Goal: Information Seeking & Learning: Learn about a topic

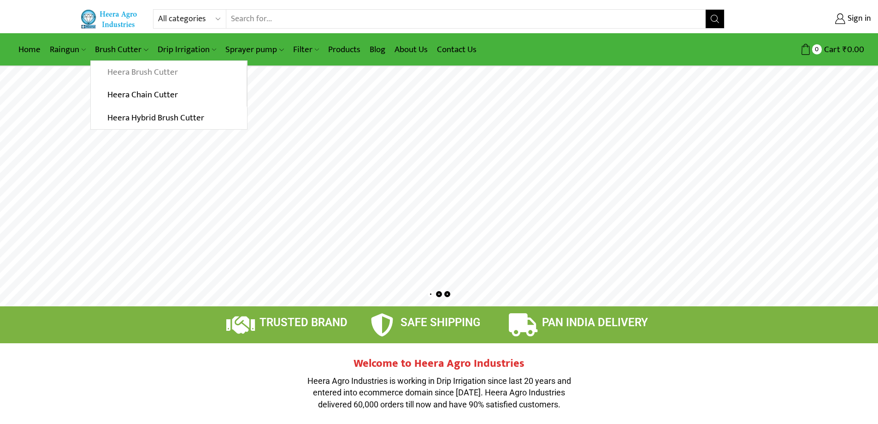
click at [122, 73] on link "Heera Brush Cutter" at bounding box center [168, 72] width 155 height 23
click at [124, 118] on link "Heera Hybrid Brush Cutter" at bounding box center [169, 118] width 156 height 23
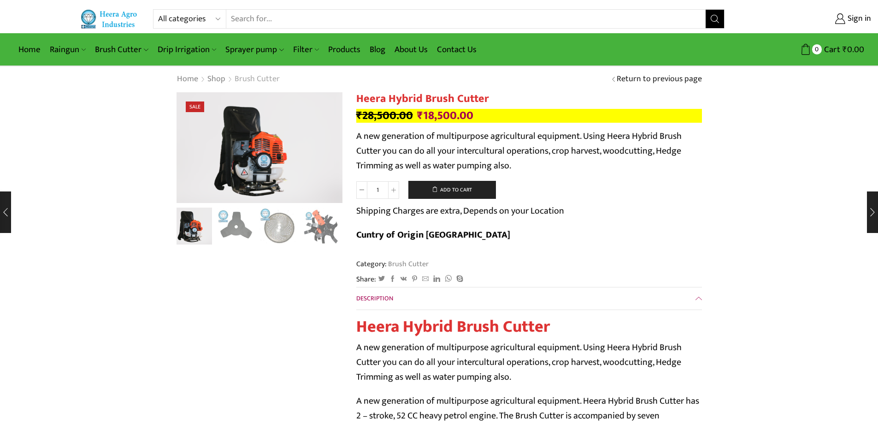
click at [247, 81] on link "Brush Cutter" at bounding box center [257, 79] width 46 height 12
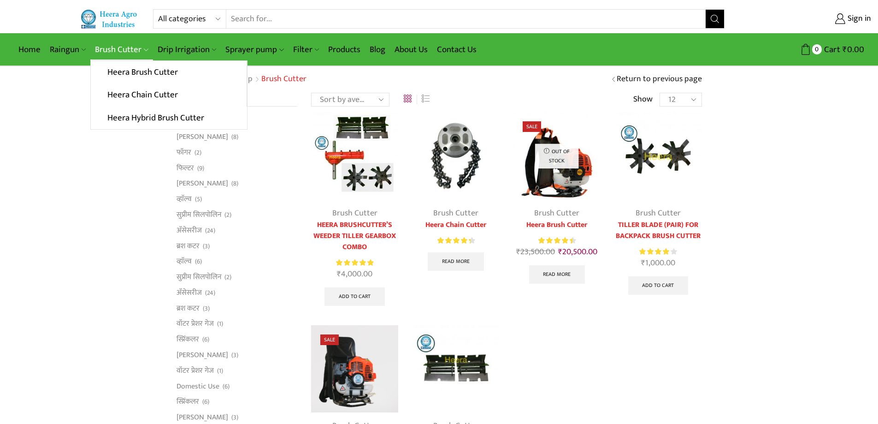
click at [109, 47] on link "Brush Cutter" at bounding box center [121, 50] width 62 height 22
click at [125, 89] on link "Heera Chain Cutter" at bounding box center [168, 94] width 155 height 23
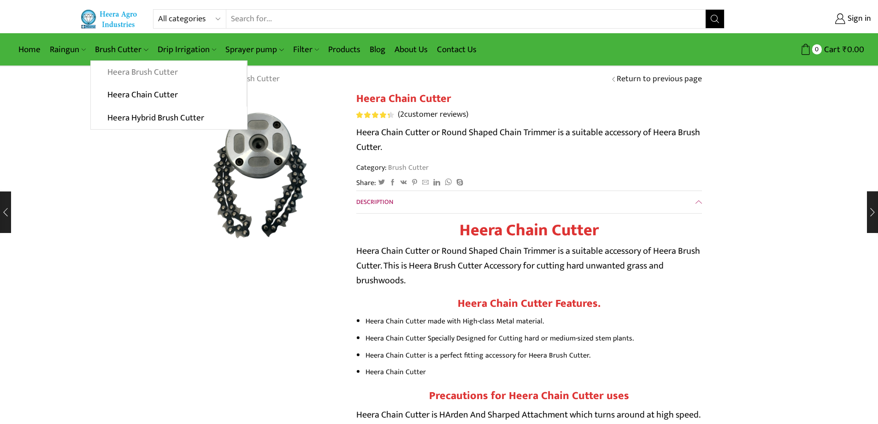
click at [143, 71] on link "Heera Brush Cutter" at bounding box center [168, 72] width 155 height 23
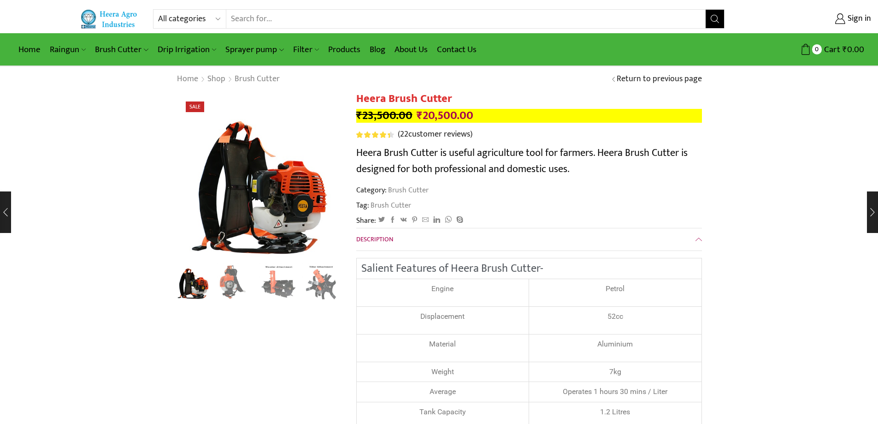
click at [510, 199] on div "Category: Brush Cutter Tag: Brush Cutter" at bounding box center [529, 198] width 346 height 26
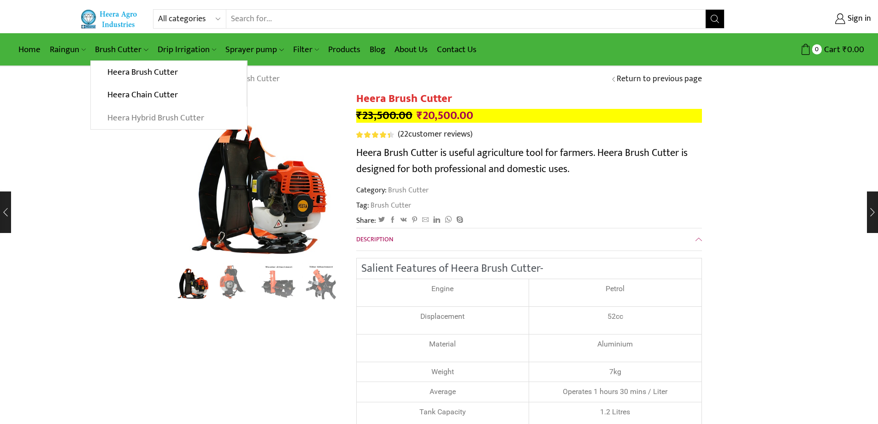
click at [133, 121] on link "Heera Hybrid Brush Cutter" at bounding box center [169, 118] width 156 height 23
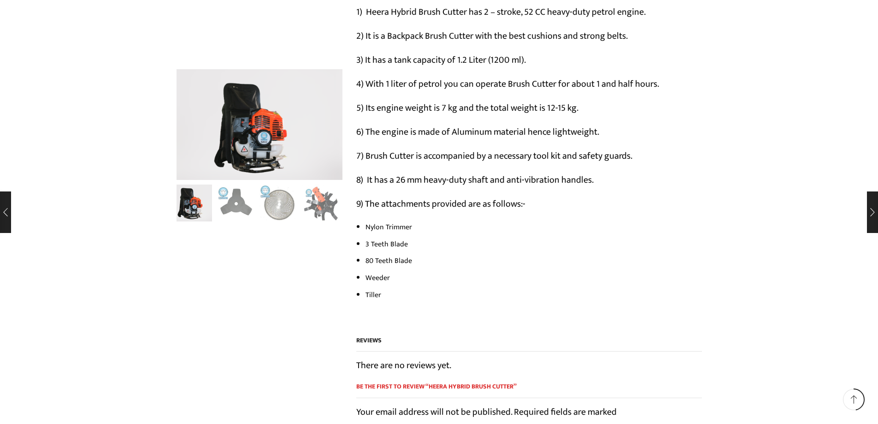
scroll to position [507, 0]
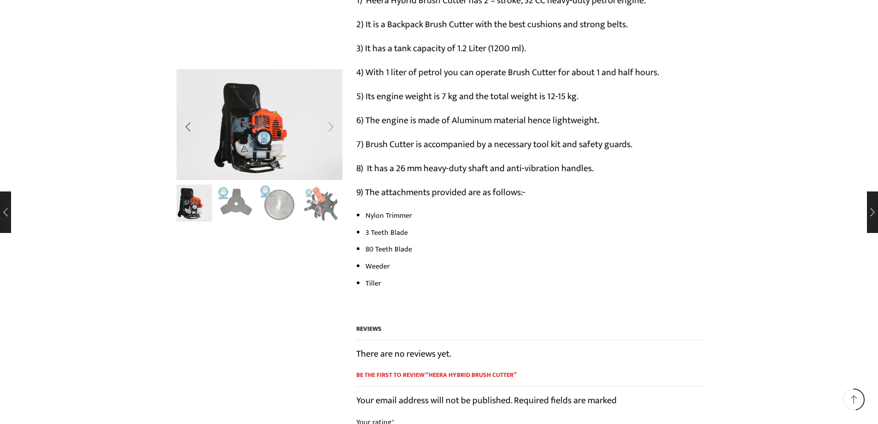
click at [332, 125] on div "Next slide" at bounding box center [331, 126] width 23 height 23
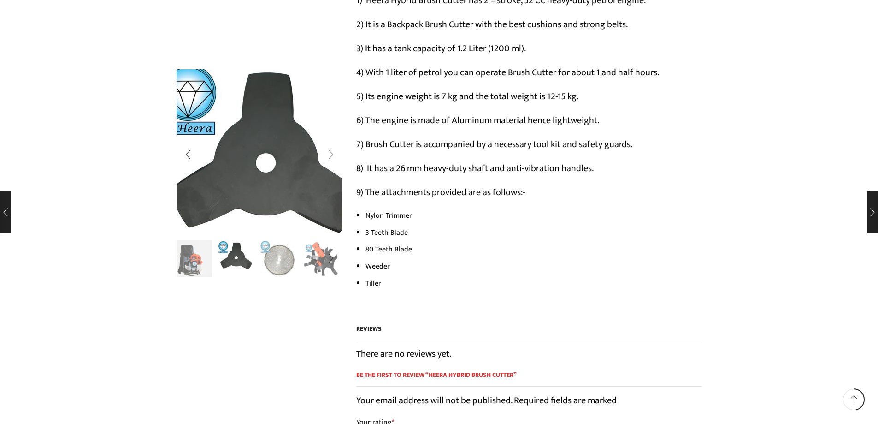
click at [332, 125] on img "2 / 10" at bounding box center [263, 162] width 231 height 231
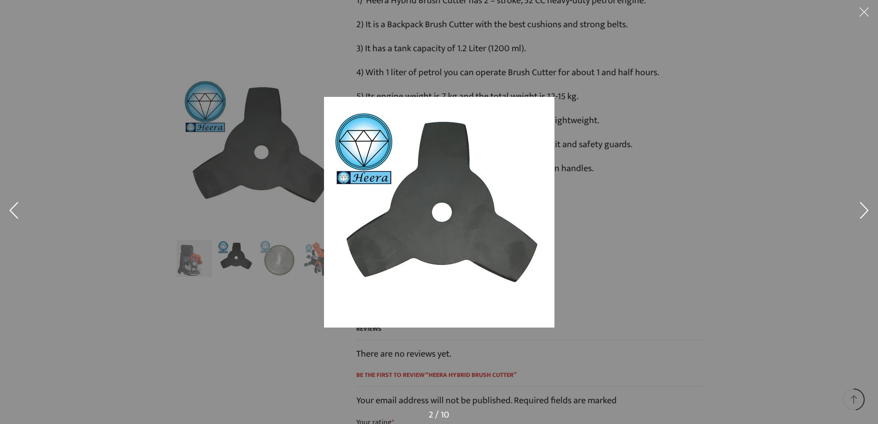
click at [724, 197] on div at bounding box center [588, 224] width 528 height 255
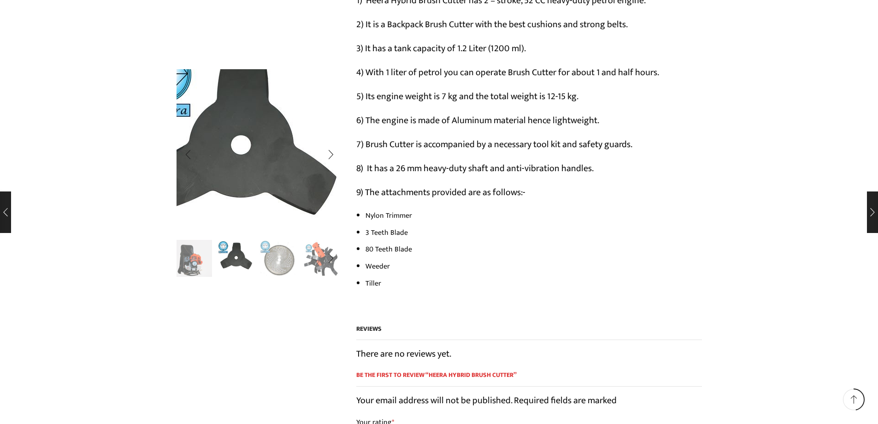
click at [313, 171] on img "2 / 10" at bounding box center [238, 145] width 231 height 231
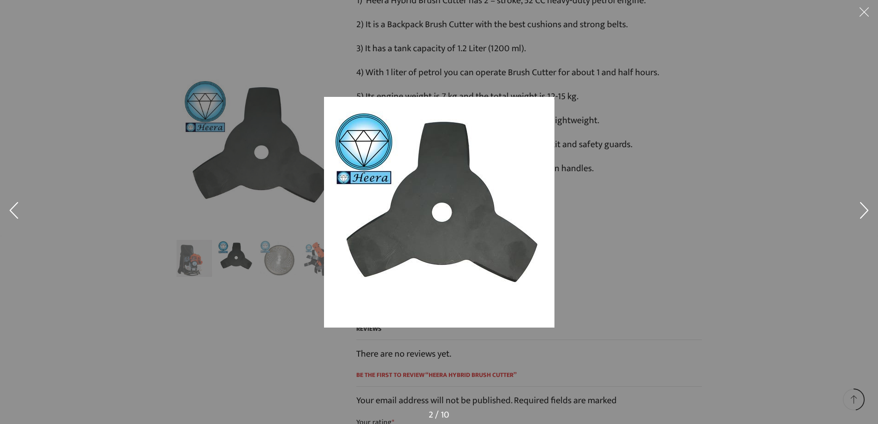
click at [865, 207] on button at bounding box center [865, 212] width 28 height 46
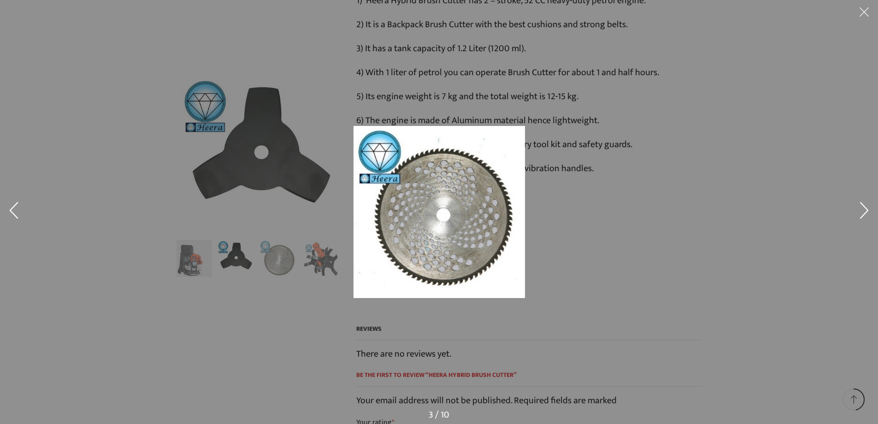
click at [865, 207] on button at bounding box center [865, 212] width 28 height 46
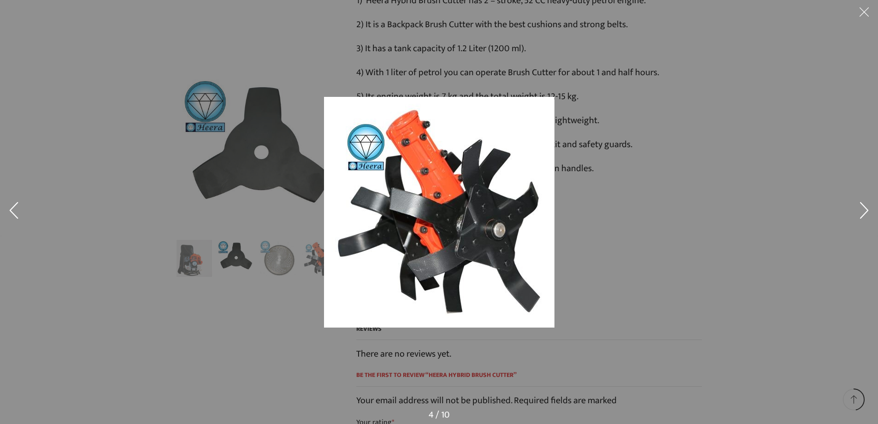
click at [865, 207] on button at bounding box center [865, 212] width 28 height 46
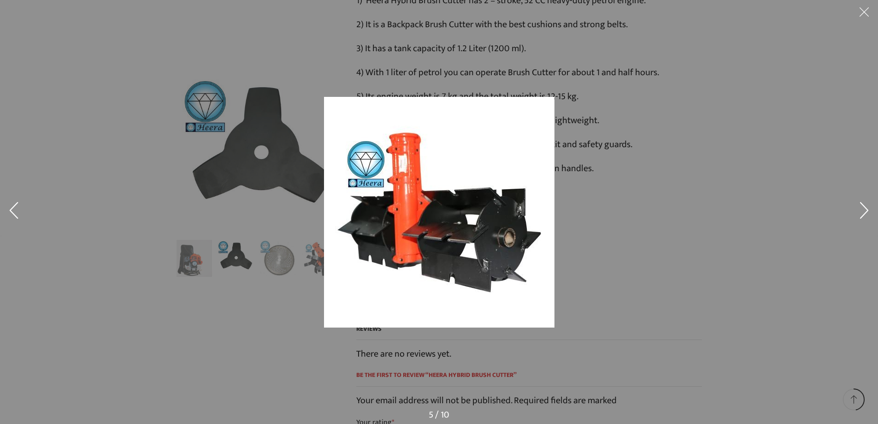
click at [865, 207] on button at bounding box center [865, 212] width 28 height 46
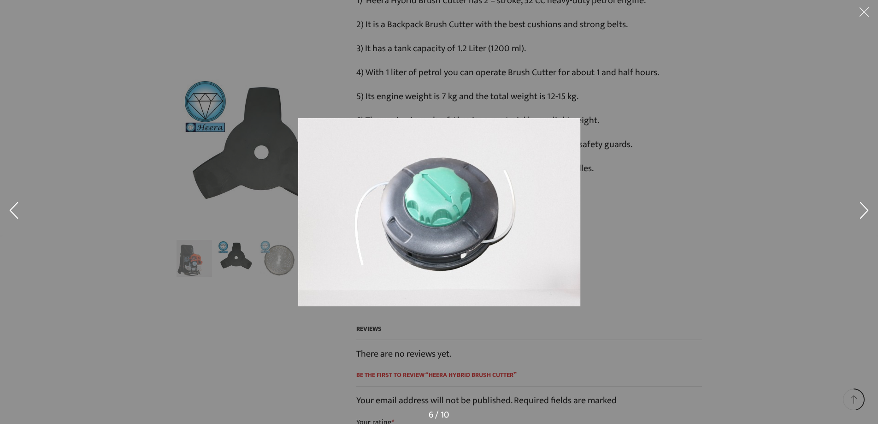
click at [854, 208] on button at bounding box center [865, 212] width 28 height 46
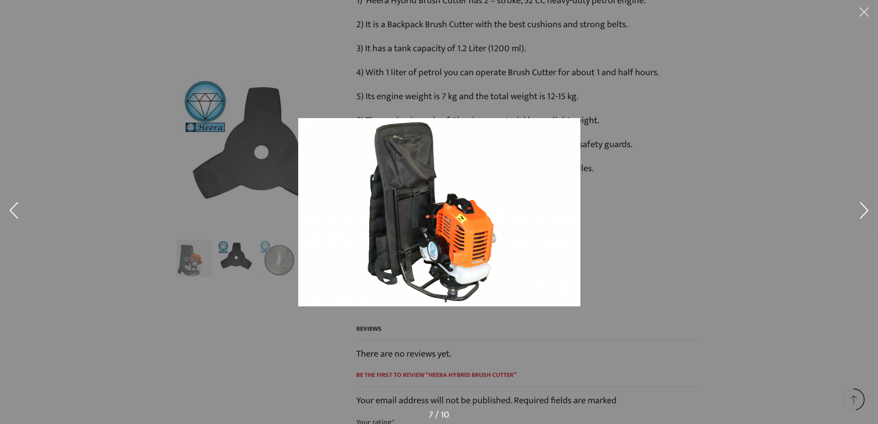
click at [753, 214] on div at bounding box center [439, 212] width 878 height 424
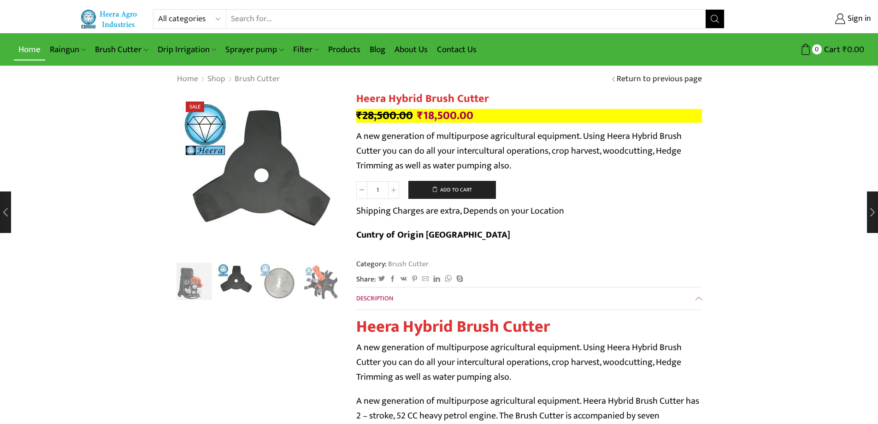
click at [32, 52] on link "Home" at bounding box center [29, 50] width 31 height 22
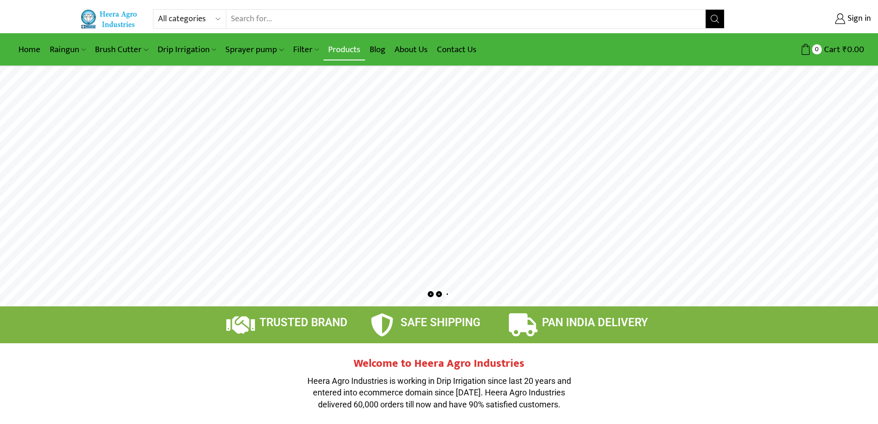
click at [344, 49] on link "Products" at bounding box center [345, 50] width 42 height 22
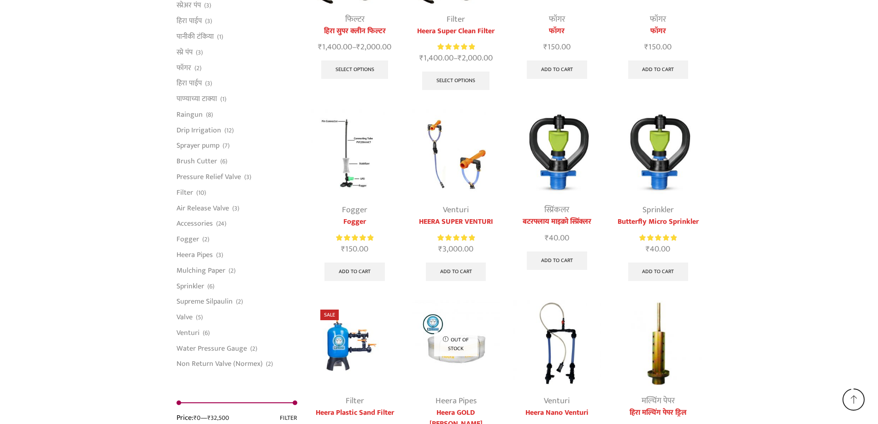
scroll to position [2300, 0]
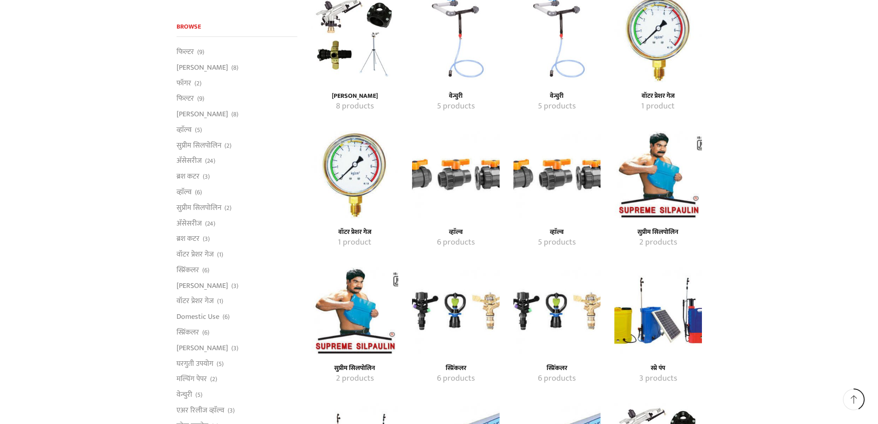
drag, startPoint x: 486, startPoint y: 236, endPoint x: 492, endPoint y: 232, distance: 6.3
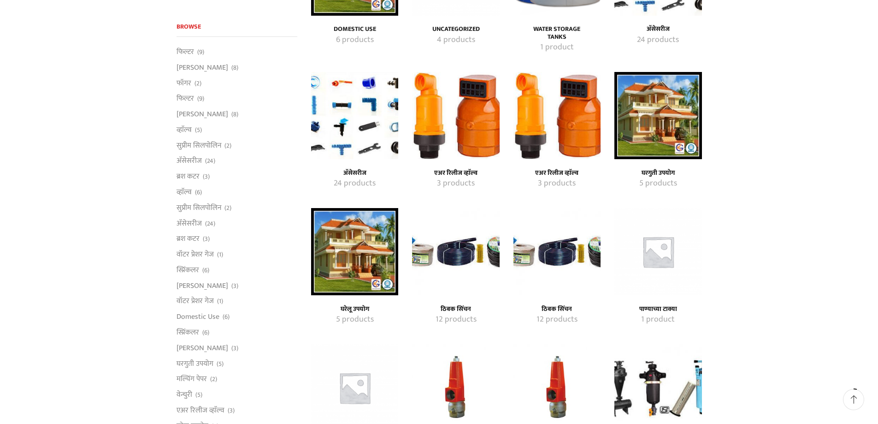
scroll to position [112, 0]
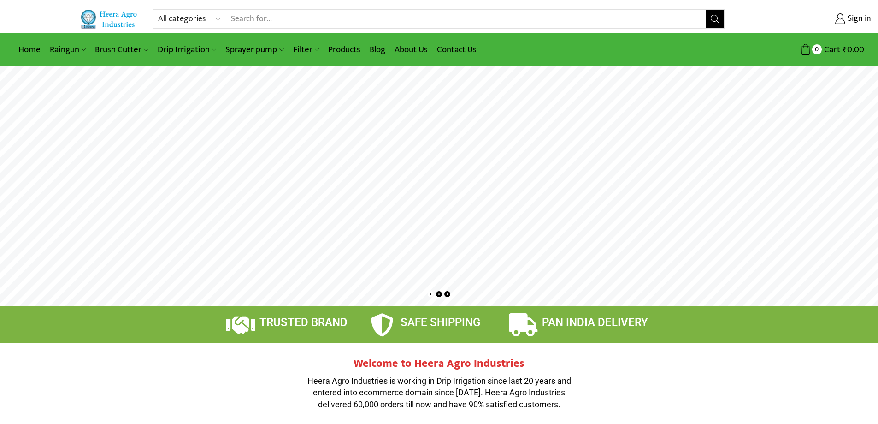
click at [498, 208] on rs-layer at bounding box center [439, 186] width 878 height 240
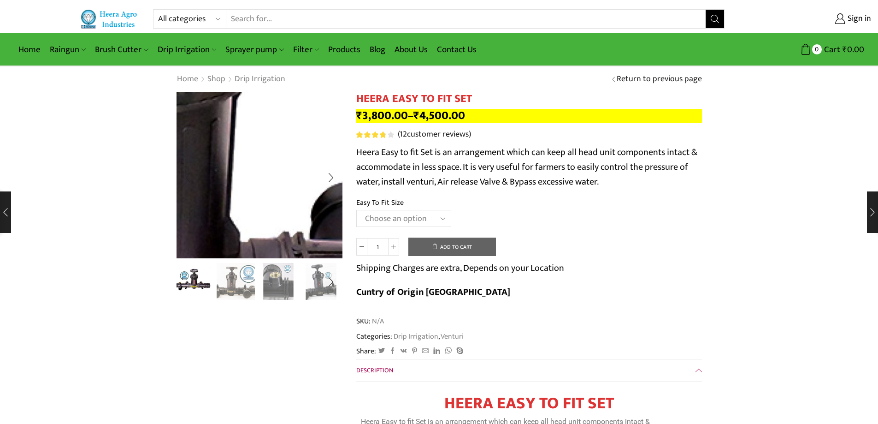
click at [280, 177] on img "1 / 8" at bounding box center [109, 159] width 1180 height 1180
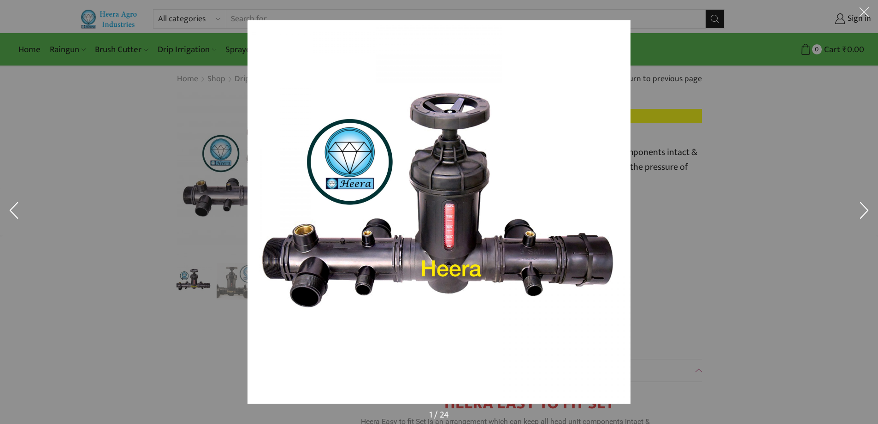
click at [866, 208] on button at bounding box center [865, 212] width 28 height 46
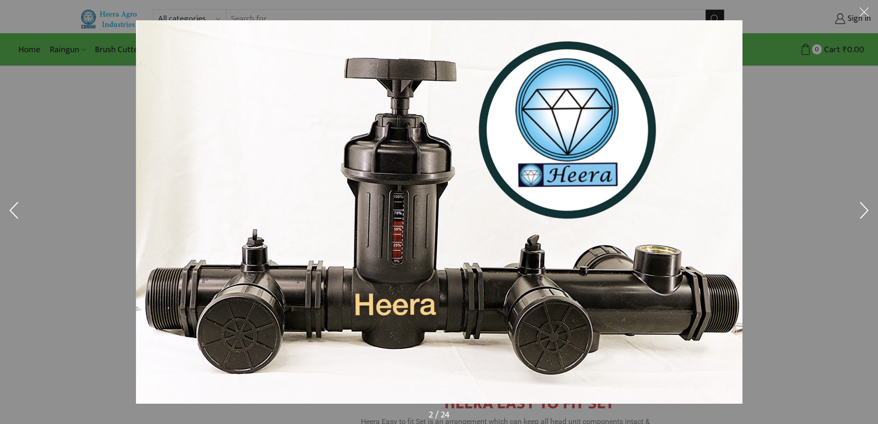
click at [866, 208] on button at bounding box center [865, 212] width 28 height 46
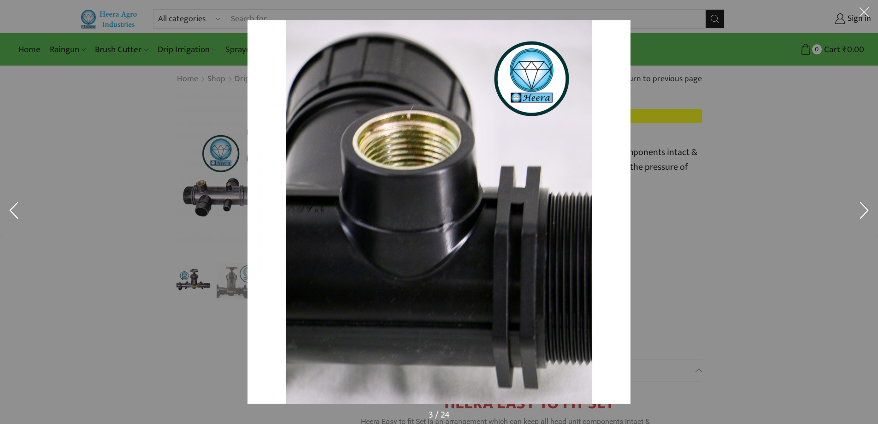
click at [866, 208] on button at bounding box center [865, 212] width 28 height 46
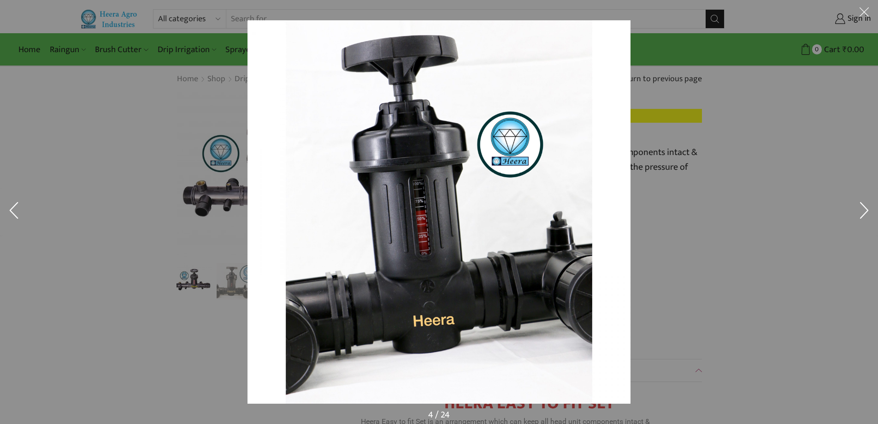
click at [866, 208] on button at bounding box center [865, 212] width 28 height 46
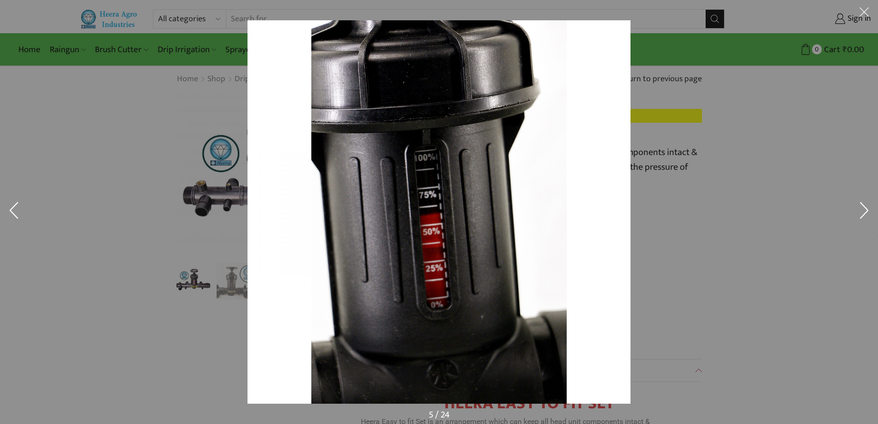
click at [866, 208] on button at bounding box center [865, 212] width 28 height 46
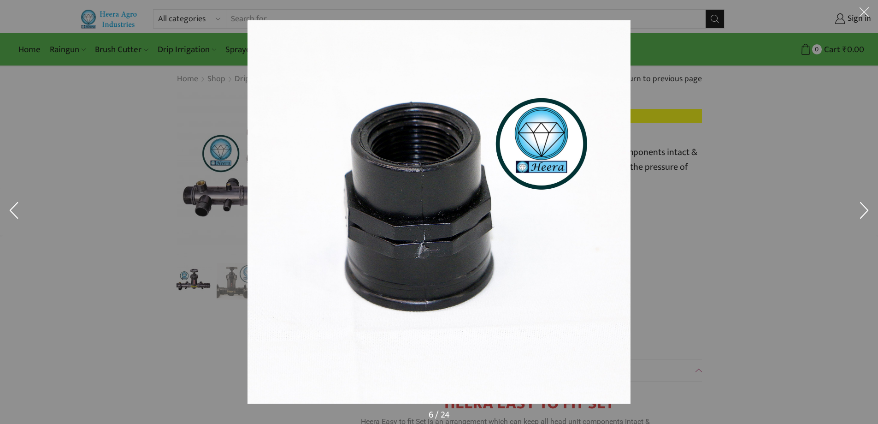
click at [866, 208] on button at bounding box center [865, 212] width 28 height 46
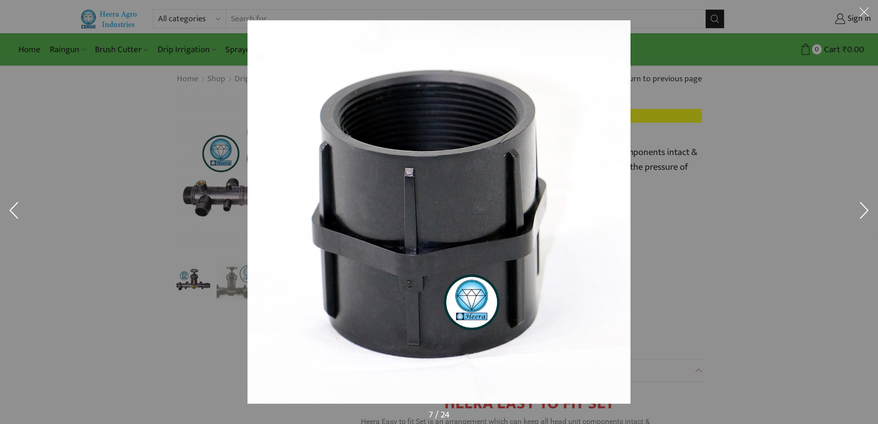
click at [866, 208] on button at bounding box center [865, 212] width 28 height 46
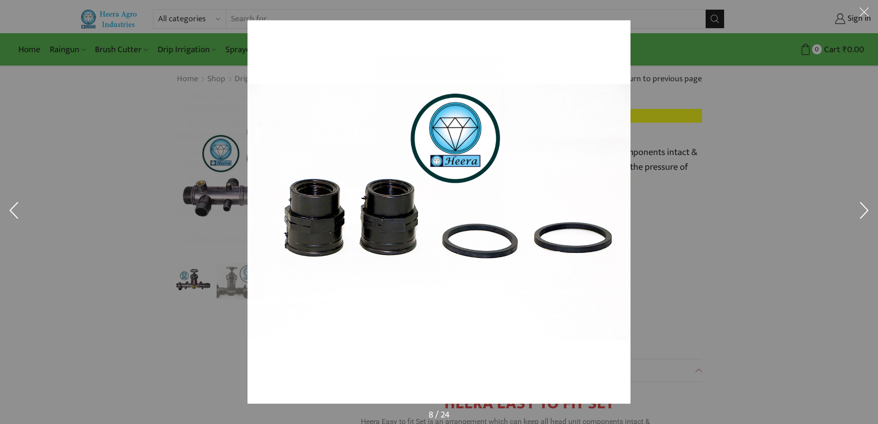
click at [866, 208] on button at bounding box center [865, 212] width 28 height 46
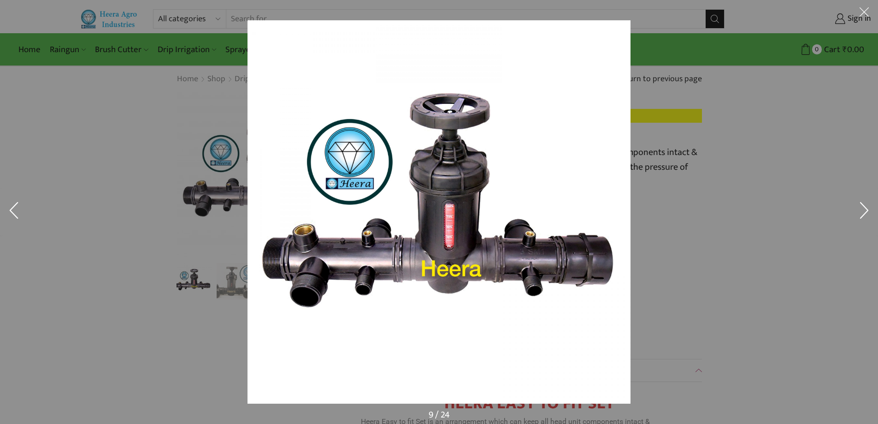
click at [866, 208] on button at bounding box center [865, 212] width 28 height 46
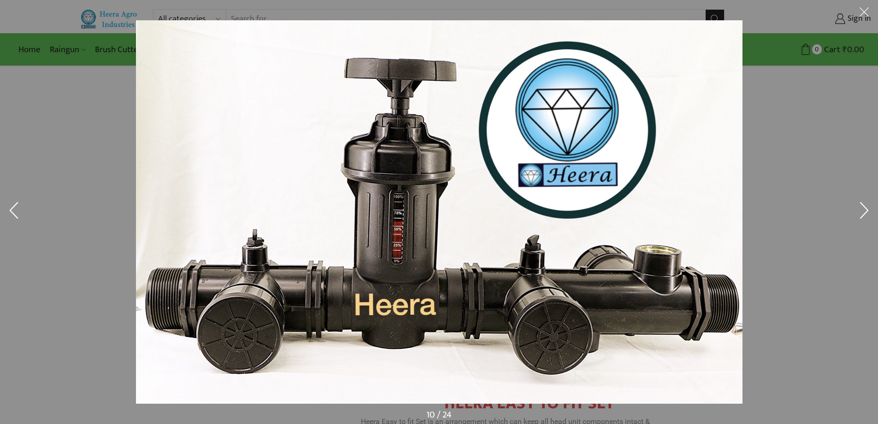
click at [866, 208] on button at bounding box center [865, 212] width 28 height 46
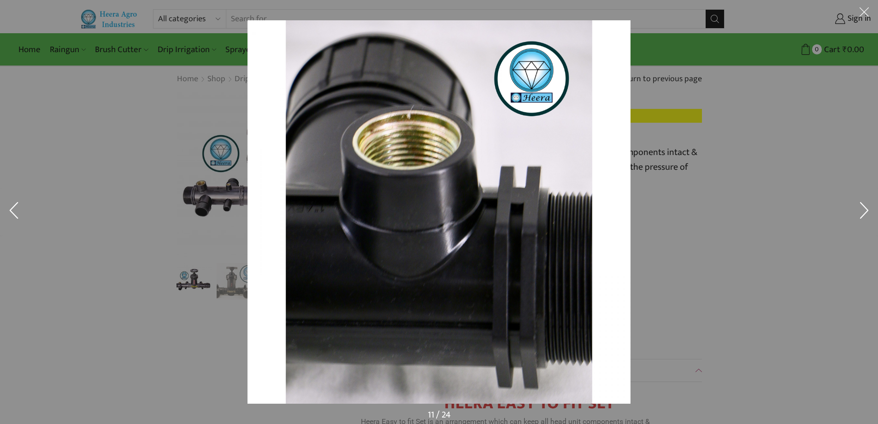
click at [866, 208] on button at bounding box center [865, 212] width 28 height 46
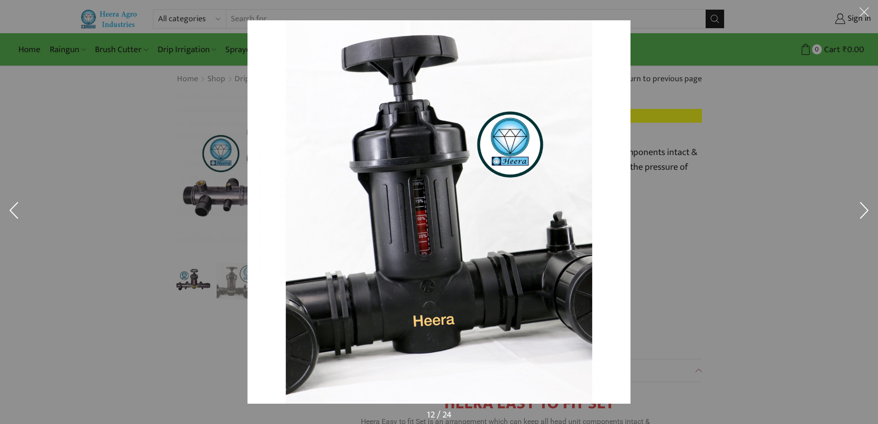
click at [866, 208] on button at bounding box center [865, 212] width 28 height 46
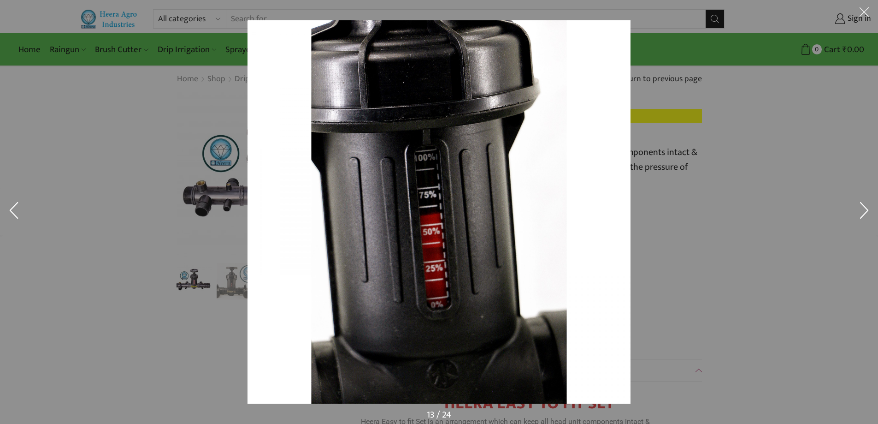
click at [866, 208] on button at bounding box center [865, 212] width 28 height 46
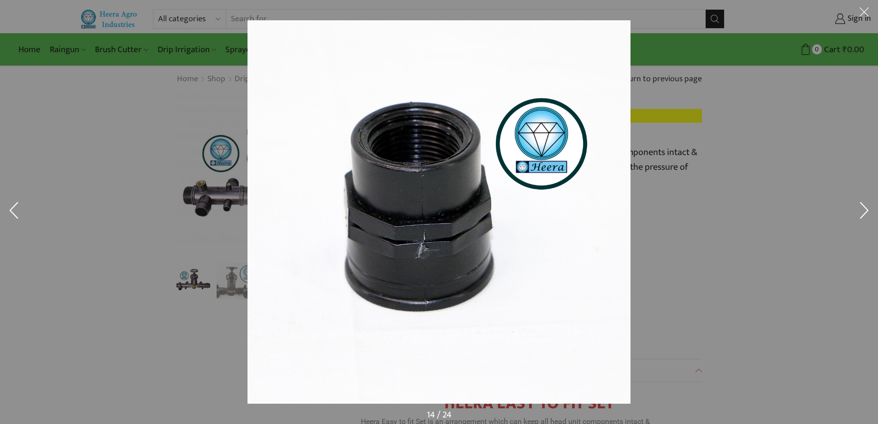
click at [866, 208] on button at bounding box center [865, 212] width 28 height 46
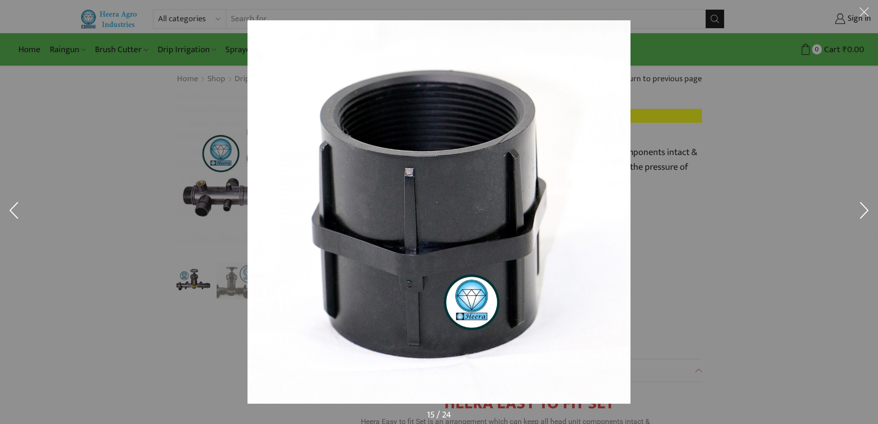
click at [866, 208] on button at bounding box center [865, 212] width 28 height 46
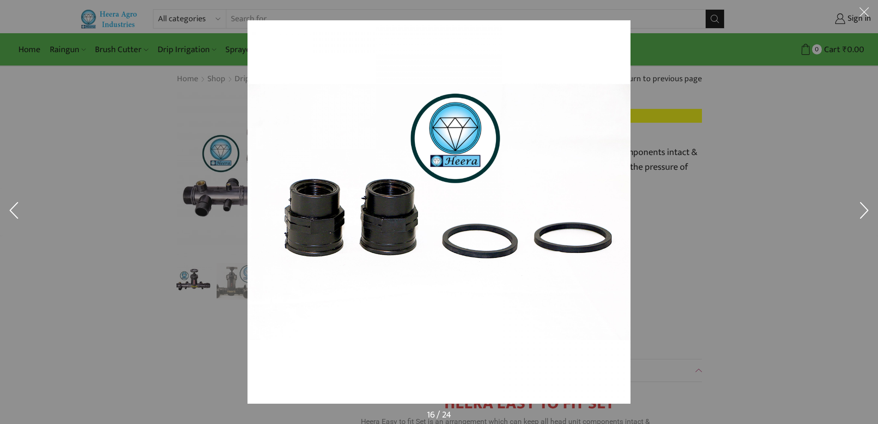
click at [866, 208] on button at bounding box center [865, 212] width 28 height 46
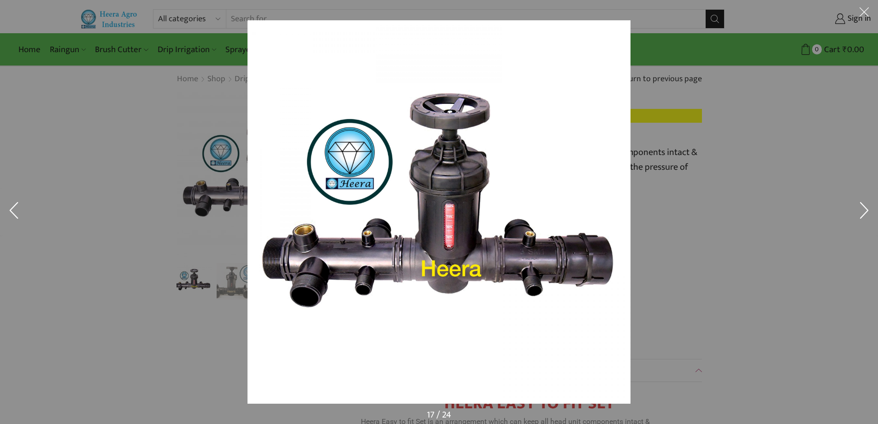
click at [866, 208] on button at bounding box center [865, 212] width 28 height 46
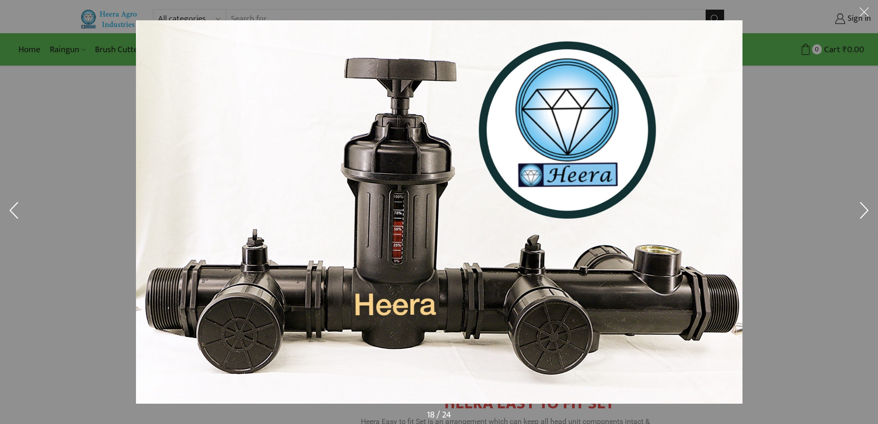
click at [866, 208] on button at bounding box center [865, 212] width 28 height 46
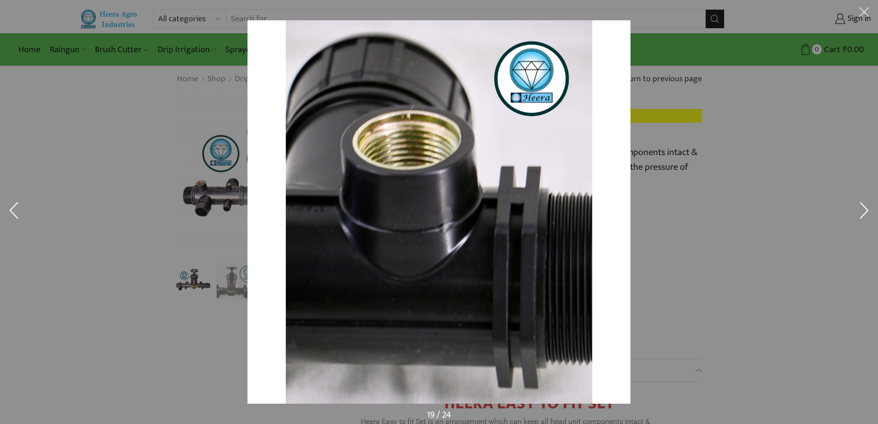
click at [866, 208] on button at bounding box center [865, 212] width 28 height 46
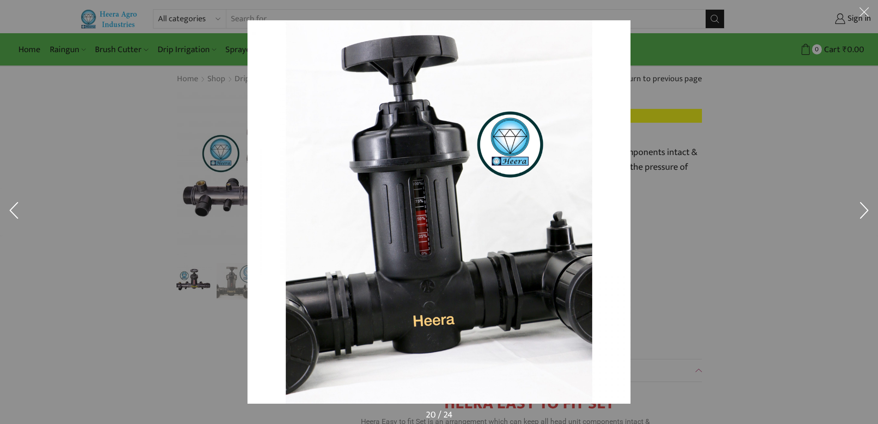
click at [866, 208] on button at bounding box center [865, 212] width 28 height 46
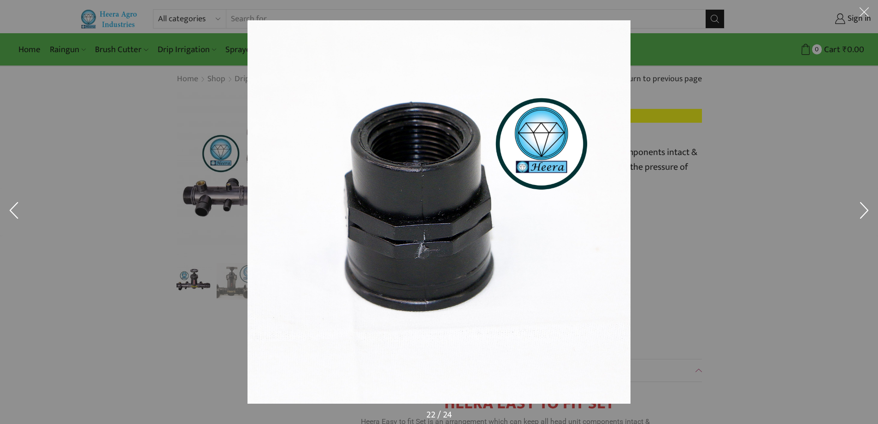
click at [866, 208] on button at bounding box center [865, 212] width 28 height 46
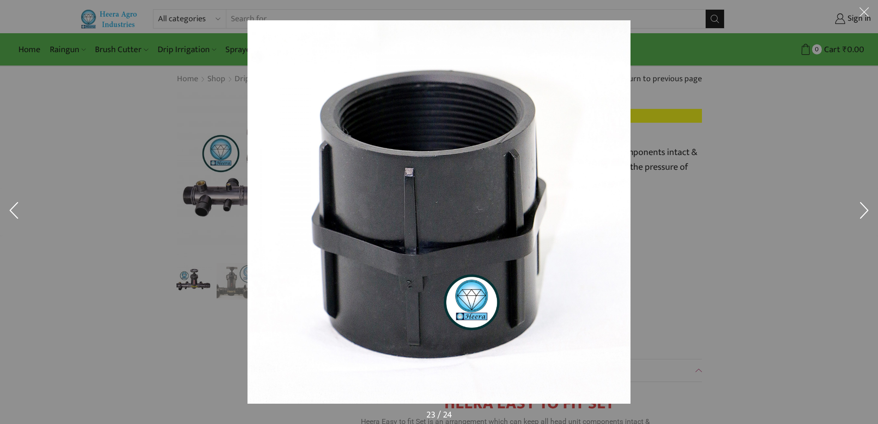
click at [866, 208] on button at bounding box center [865, 212] width 28 height 46
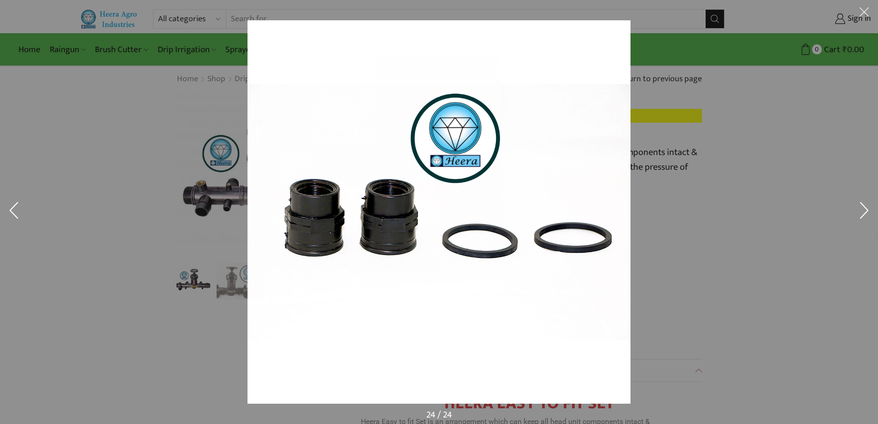
click at [866, 208] on button at bounding box center [865, 212] width 28 height 46
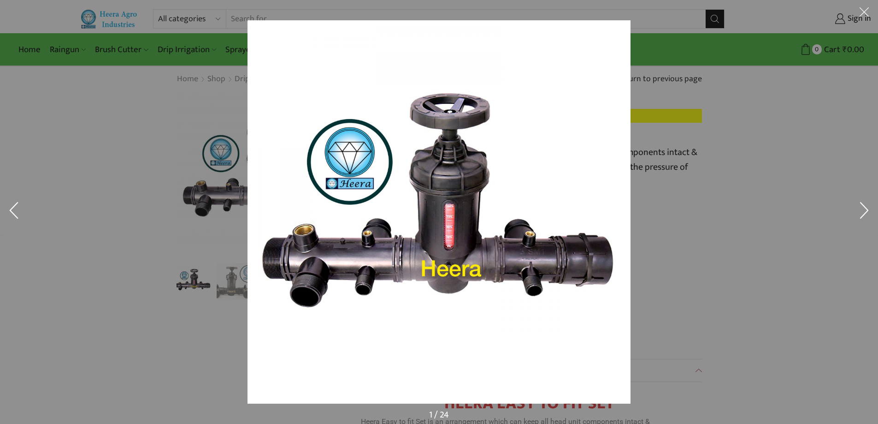
click at [866, 208] on button at bounding box center [865, 212] width 28 height 46
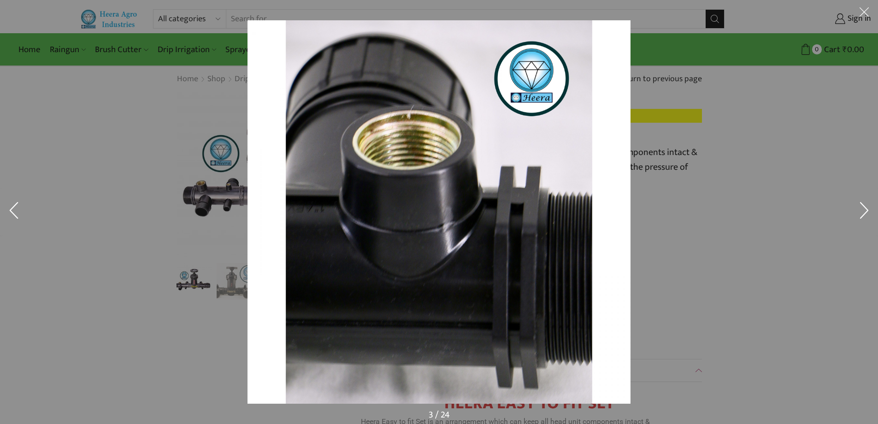
click at [866, 208] on button at bounding box center [865, 212] width 28 height 46
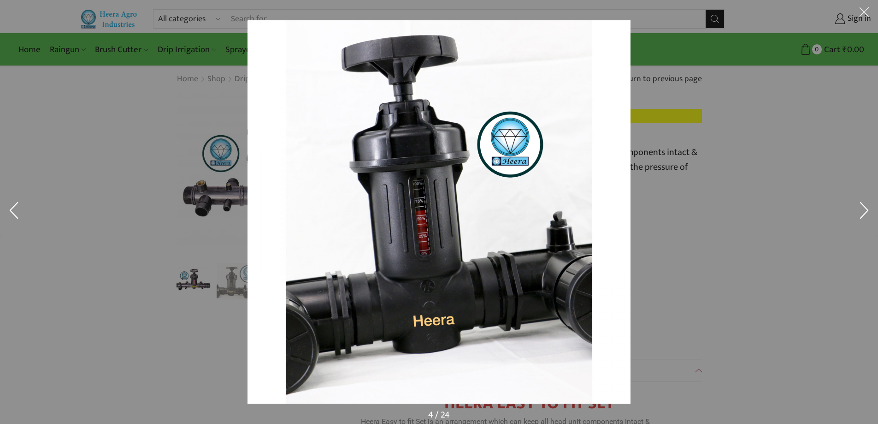
click at [866, 208] on button at bounding box center [865, 212] width 28 height 46
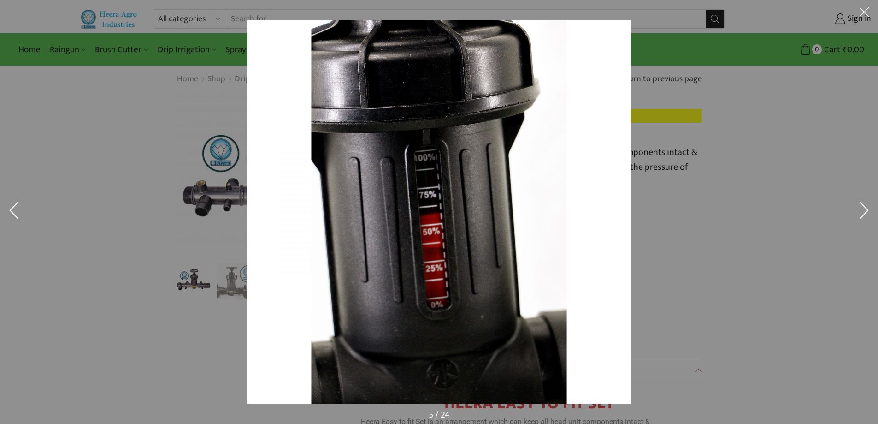
click at [862, 8] on button at bounding box center [865, 14] width 28 height 28
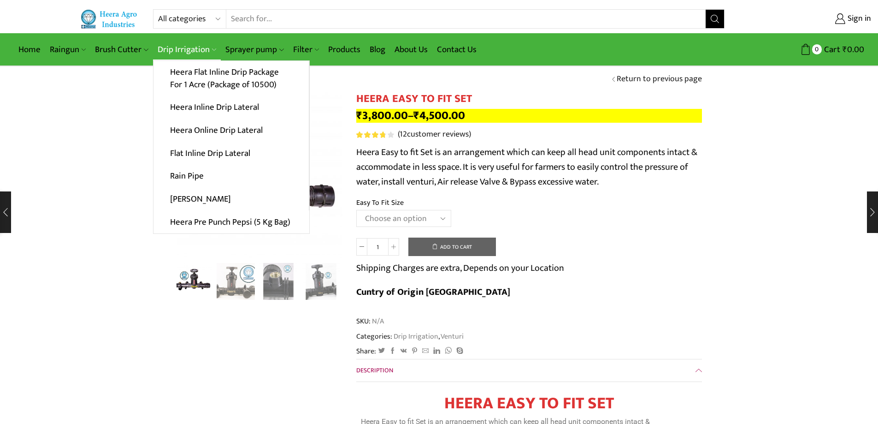
click at [175, 42] on link "Drip Irrigation" at bounding box center [187, 50] width 68 height 22
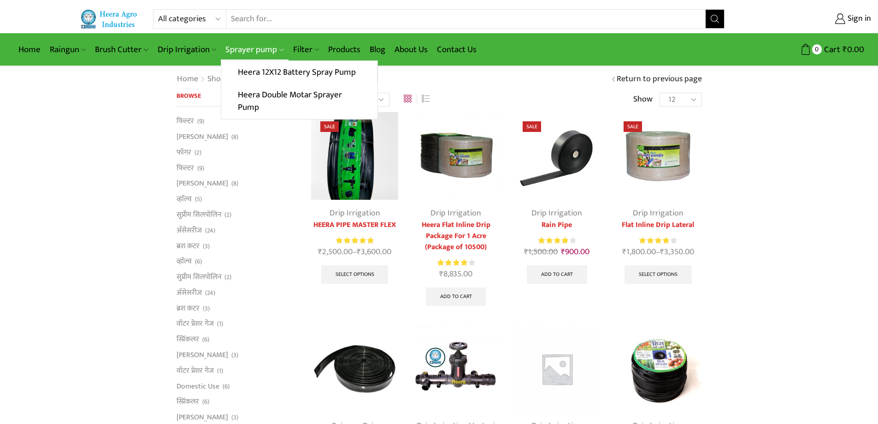
click at [248, 51] on link "Sprayer pump" at bounding box center [254, 50] width 67 height 22
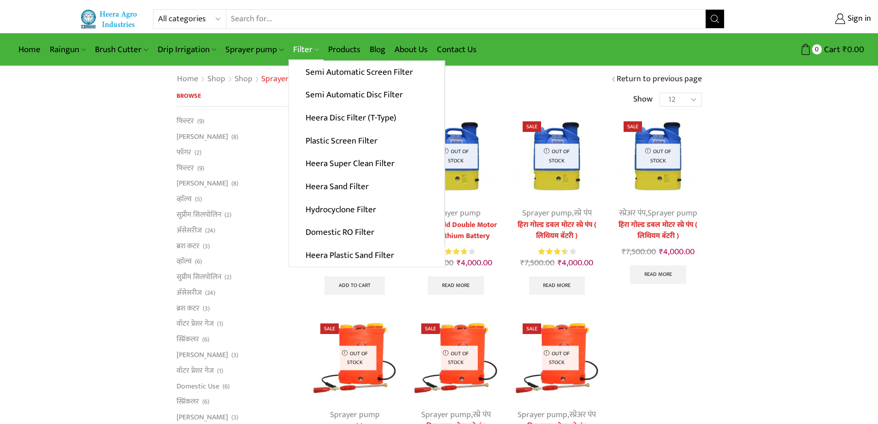
click at [300, 49] on link "Filter" at bounding box center [306, 50] width 35 height 22
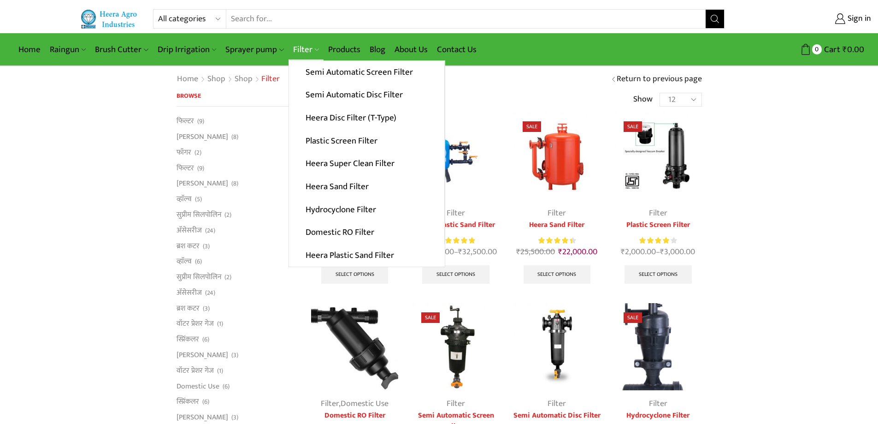
click at [306, 46] on link "Filter" at bounding box center [306, 50] width 35 height 22
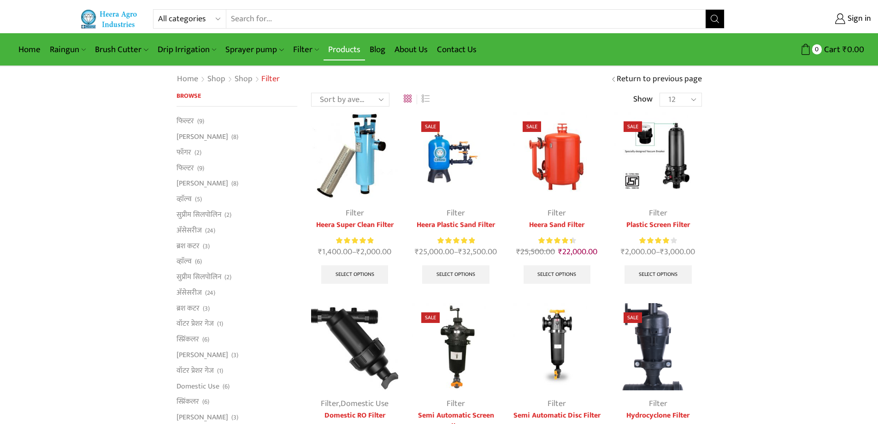
click at [342, 53] on link "Products" at bounding box center [345, 50] width 42 height 22
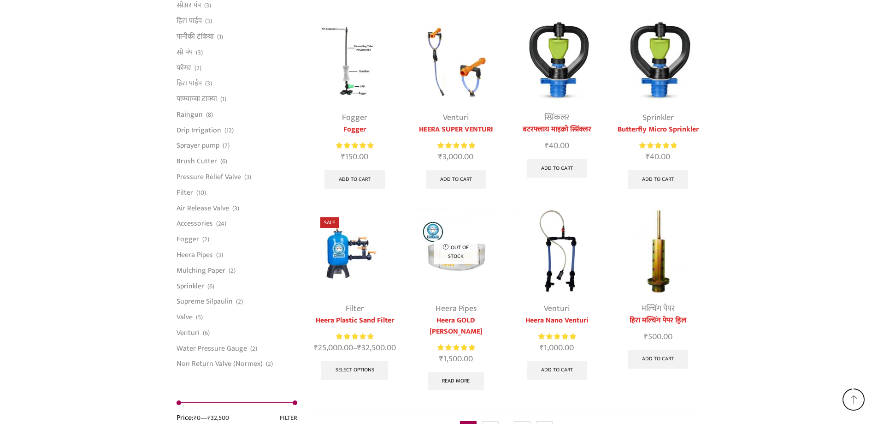
scroll to position [2300, 0]
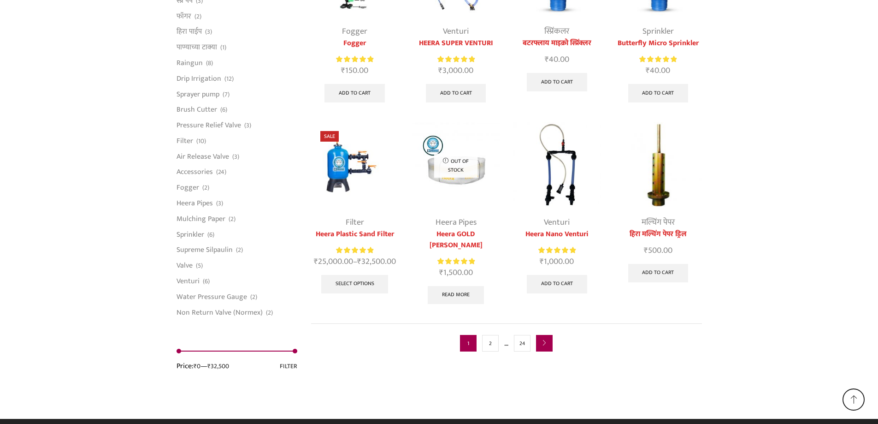
click at [547, 335] on link "next" at bounding box center [544, 343] width 17 height 17
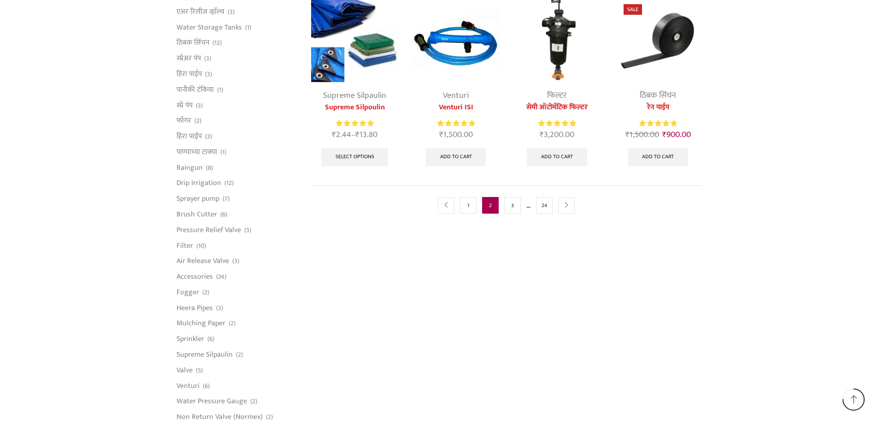
scroll to position [553, 0]
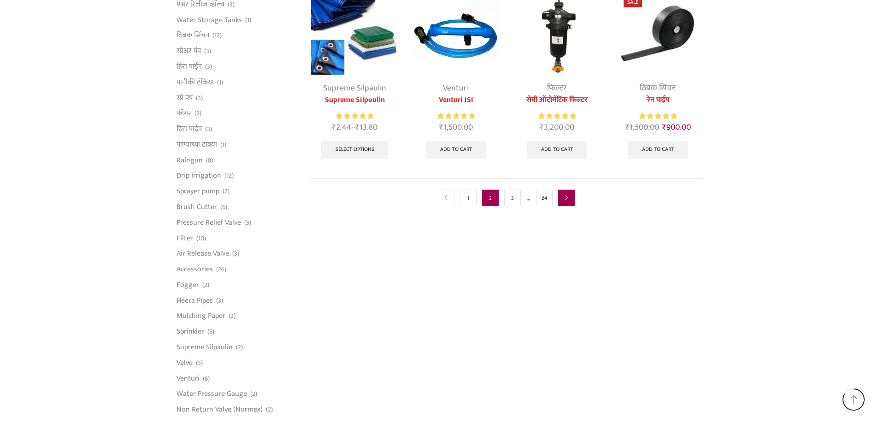
click at [574, 199] on link "next" at bounding box center [566, 198] width 17 height 17
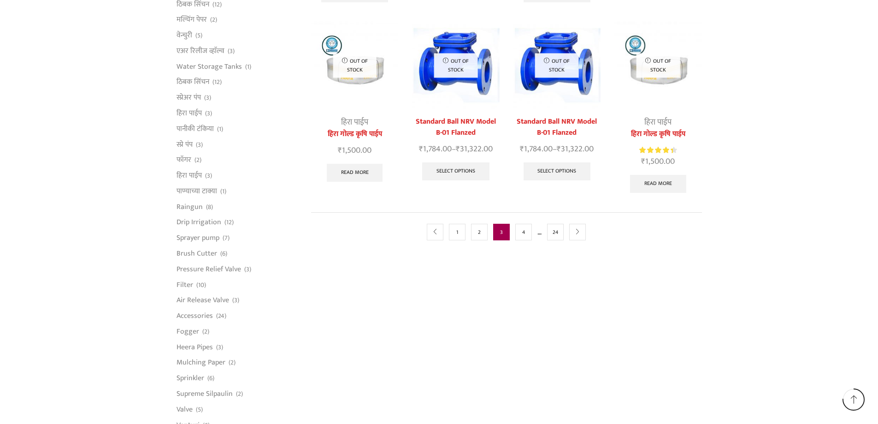
scroll to position [507, 0]
click at [582, 225] on link "next" at bounding box center [577, 231] width 17 height 17
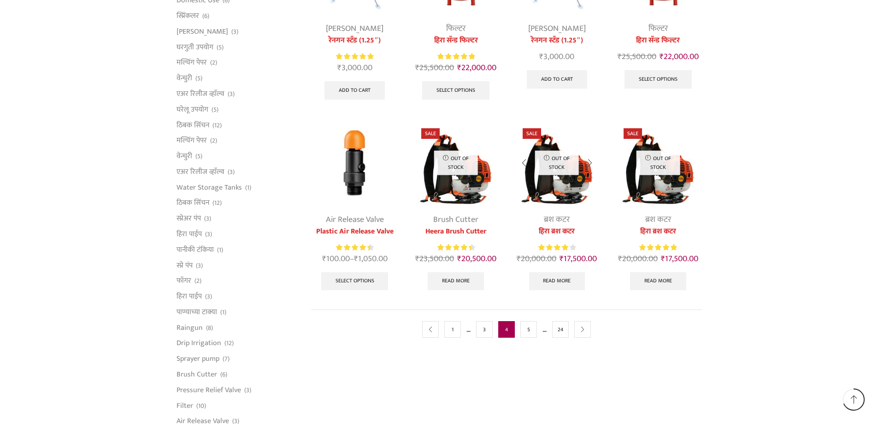
scroll to position [461, 0]
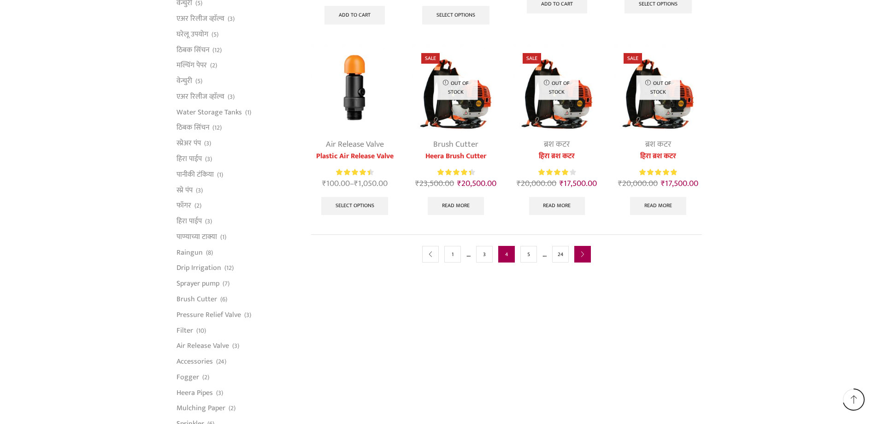
click at [587, 256] on link "next" at bounding box center [583, 254] width 17 height 17
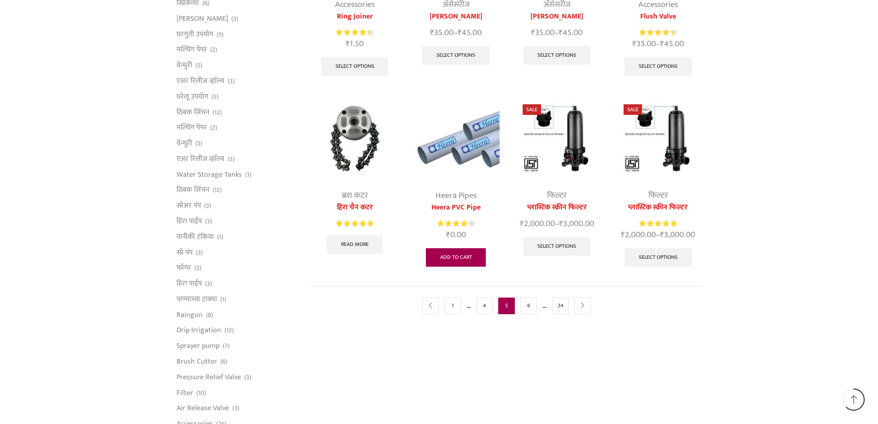
scroll to position [415, 0]
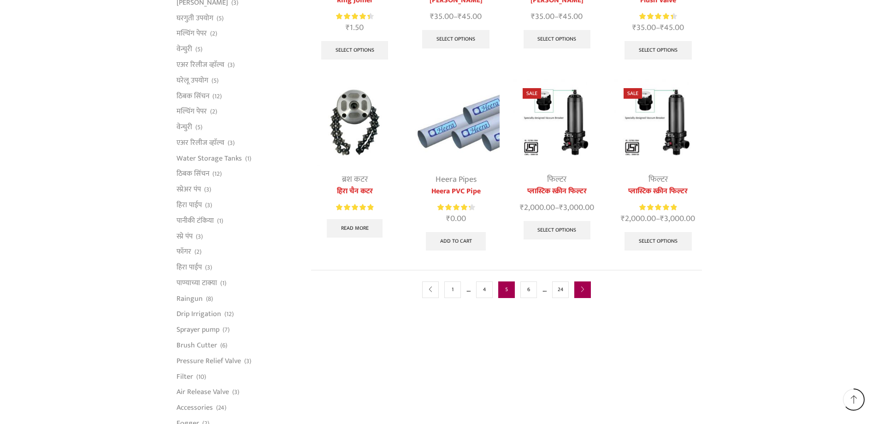
click at [581, 292] on link "next" at bounding box center [583, 289] width 17 height 17
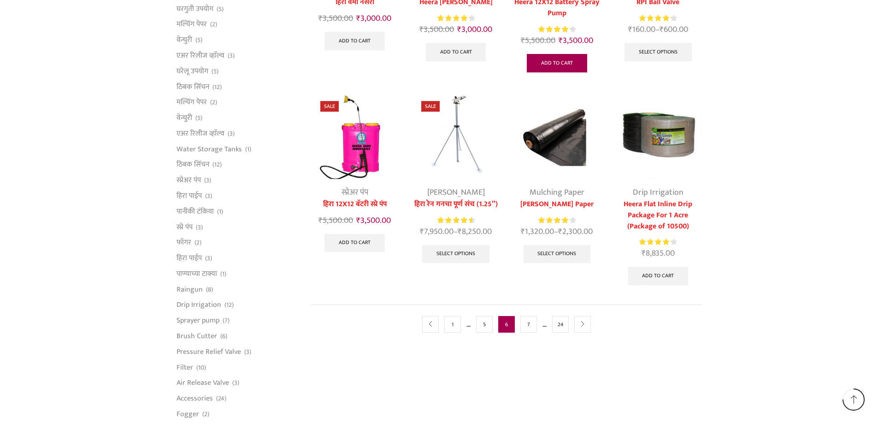
scroll to position [507, 0]
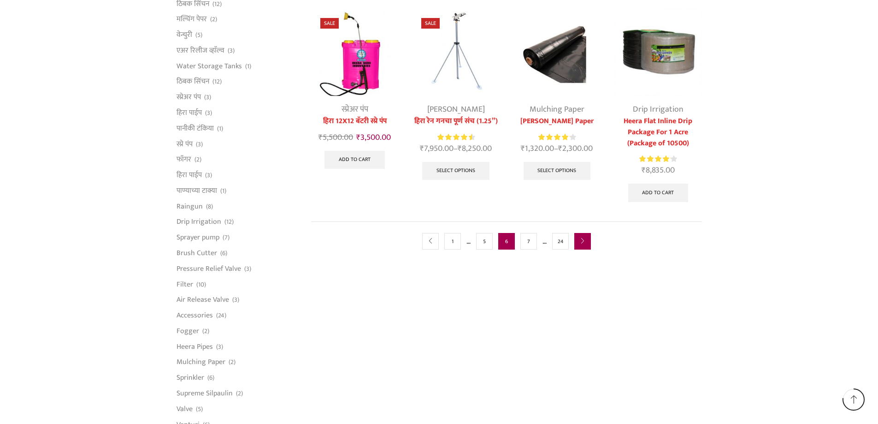
click at [582, 244] on link "next" at bounding box center [583, 241] width 17 height 17
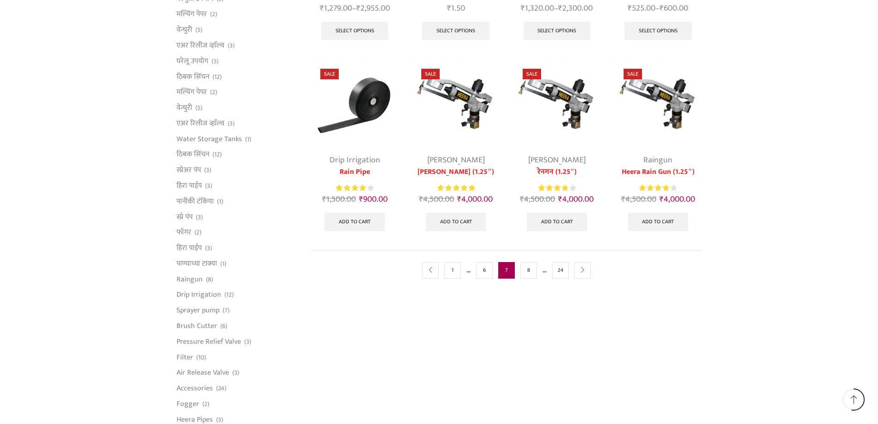
scroll to position [461, 0]
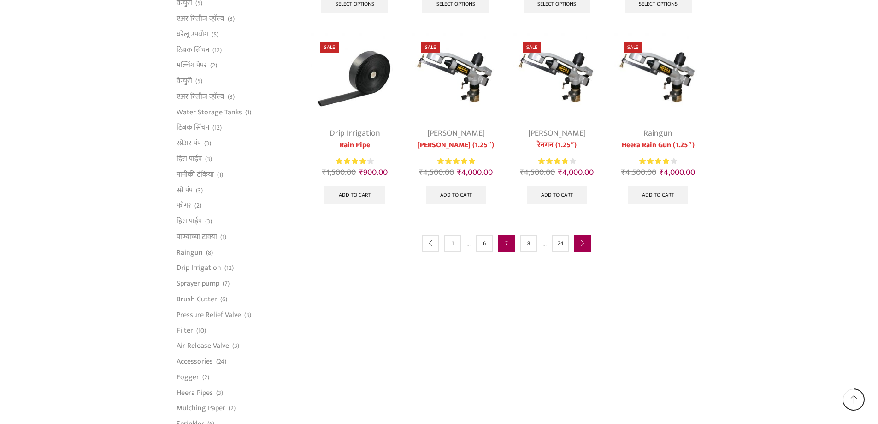
click at [588, 246] on link "next" at bounding box center [583, 243] width 17 height 17
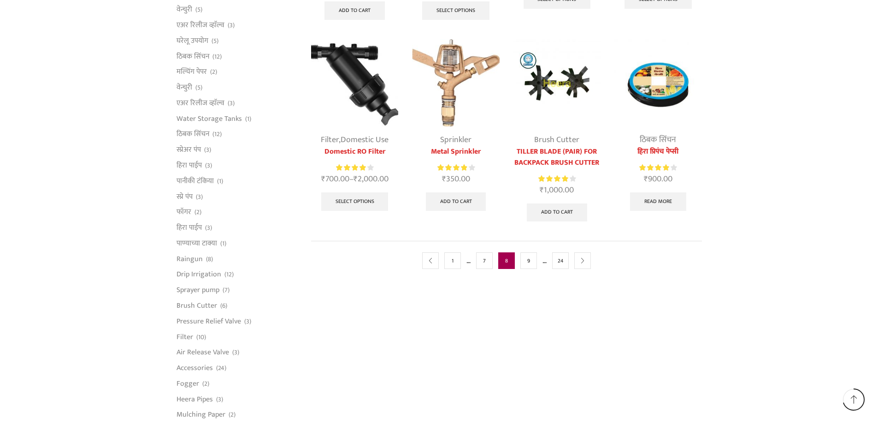
scroll to position [461, 0]
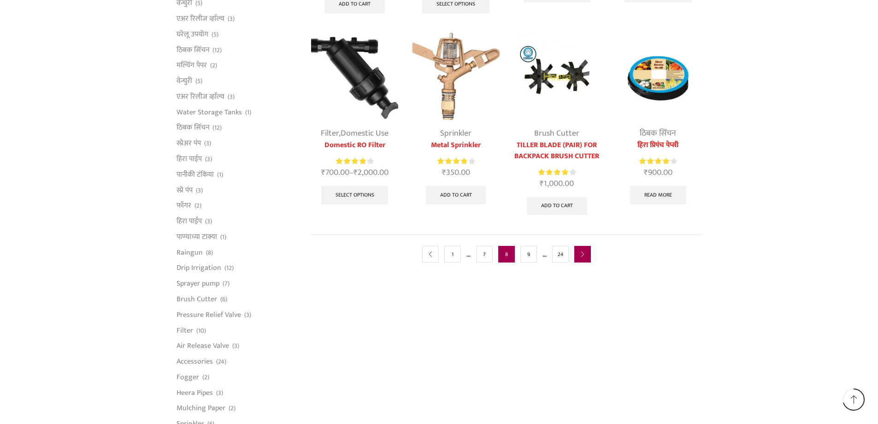
click at [585, 252] on icon "next" at bounding box center [583, 255] width 6 height 6
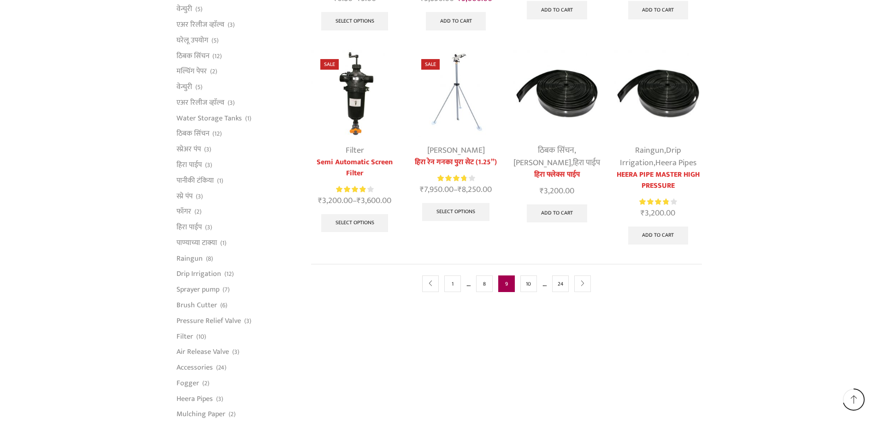
scroll to position [461, 0]
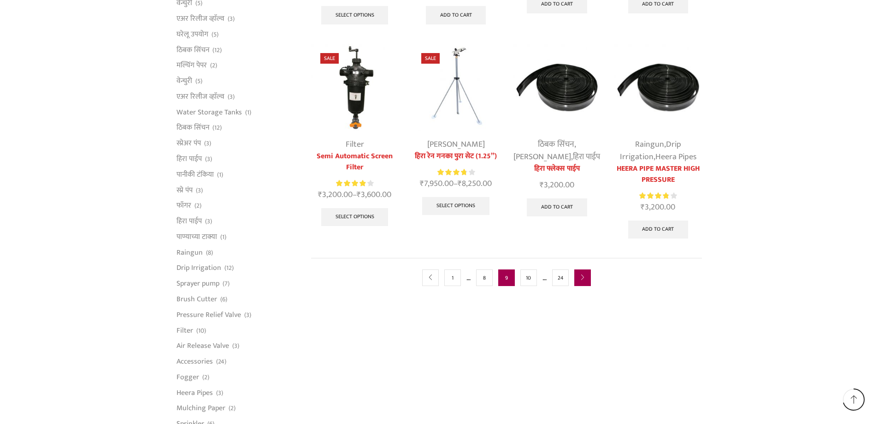
click at [587, 272] on link "next" at bounding box center [583, 277] width 17 height 17
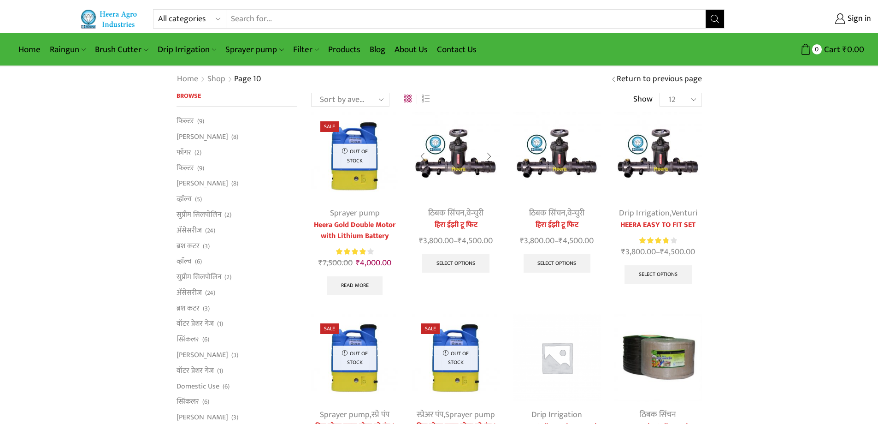
click at [476, 159] on img at bounding box center [455, 155] width 87 height 87
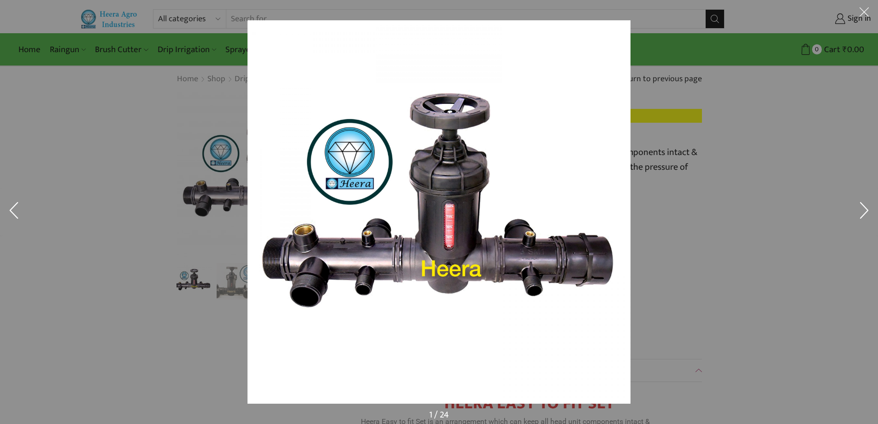
click at [865, 208] on button at bounding box center [865, 212] width 28 height 46
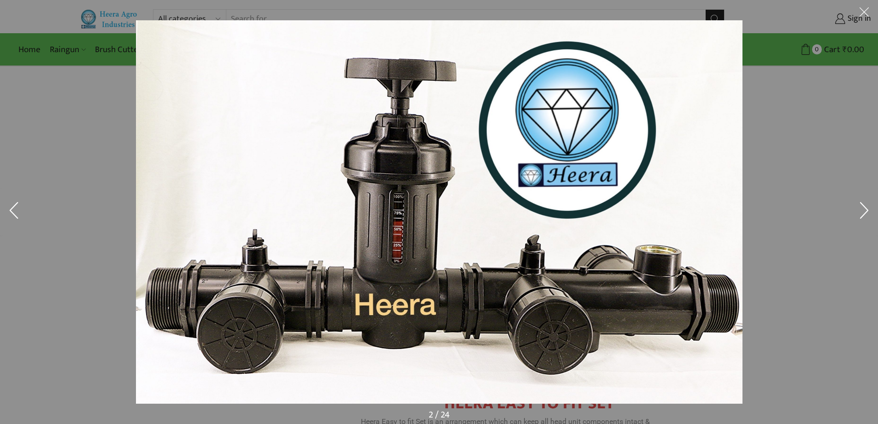
click at [865, 208] on button at bounding box center [865, 212] width 28 height 46
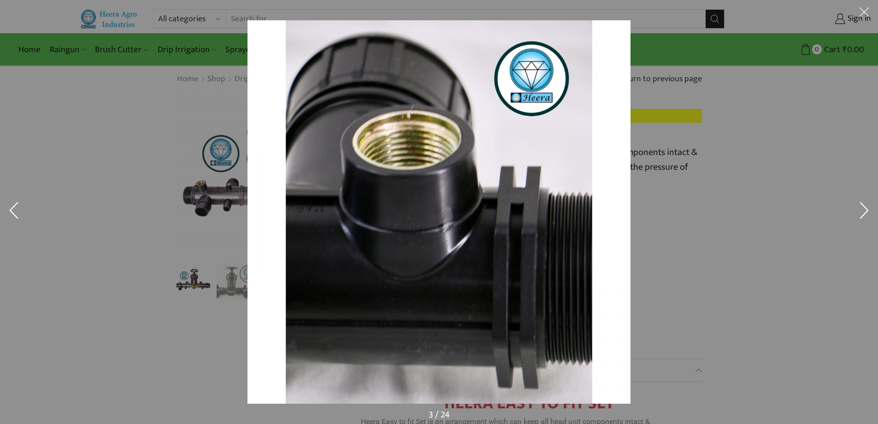
click at [865, 208] on button at bounding box center [865, 212] width 28 height 46
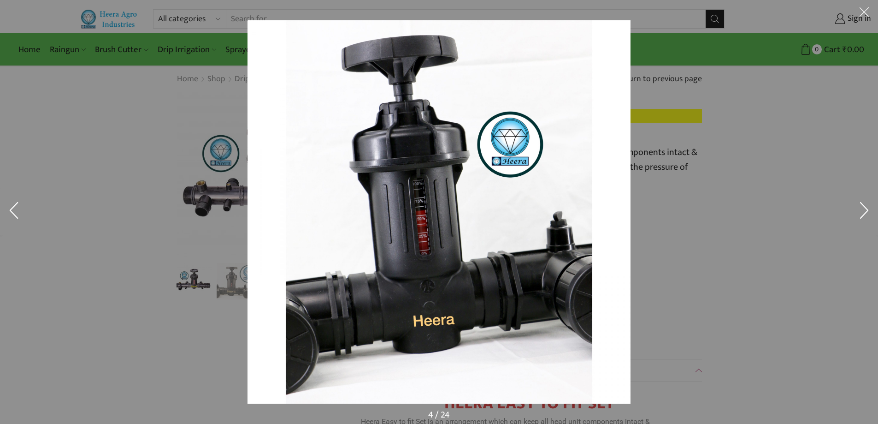
click at [865, 208] on button at bounding box center [865, 212] width 28 height 46
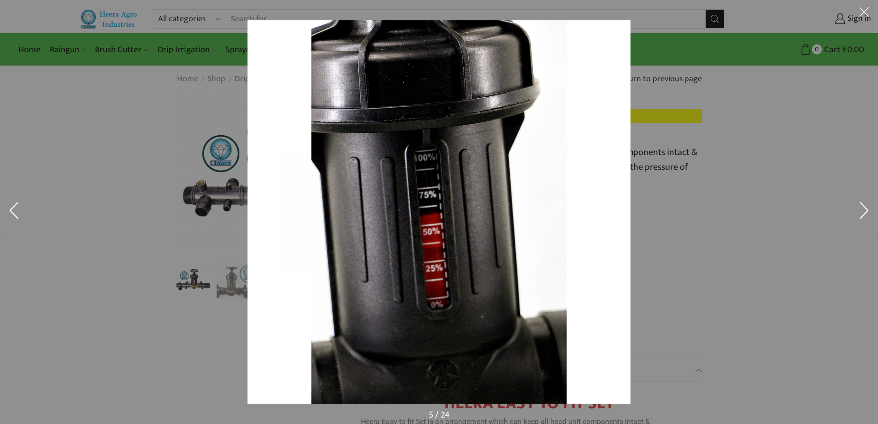
click at [865, 208] on button at bounding box center [865, 212] width 28 height 46
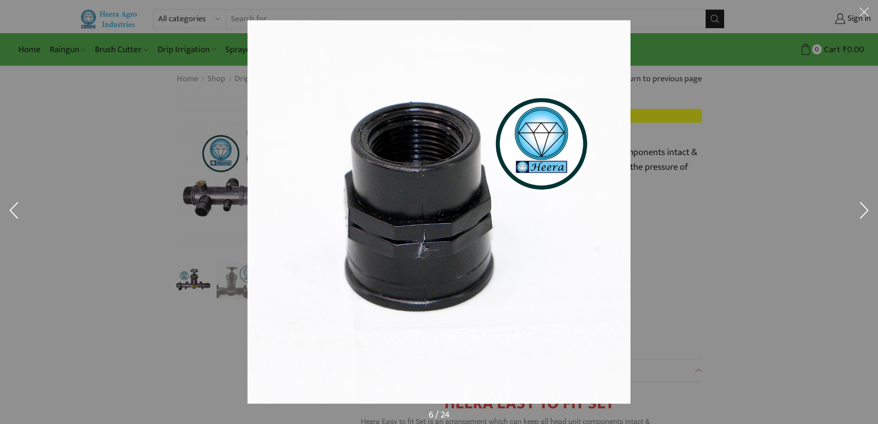
click at [865, 208] on button at bounding box center [865, 212] width 28 height 46
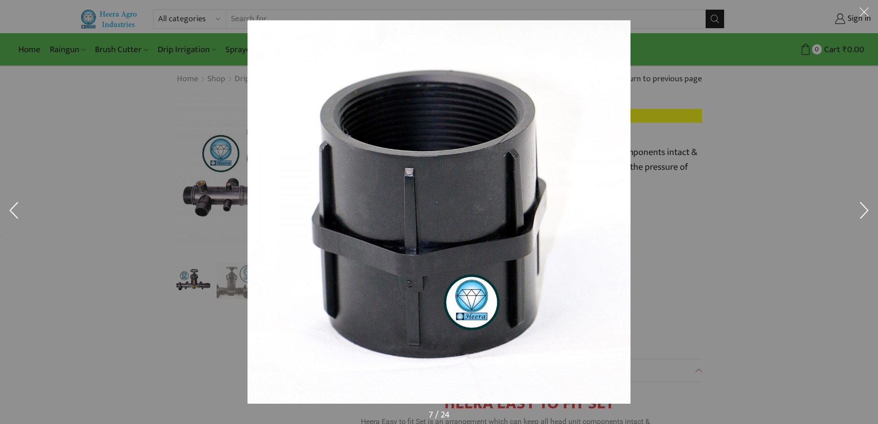
click at [865, 208] on button at bounding box center [865, 212] width 28 height 46
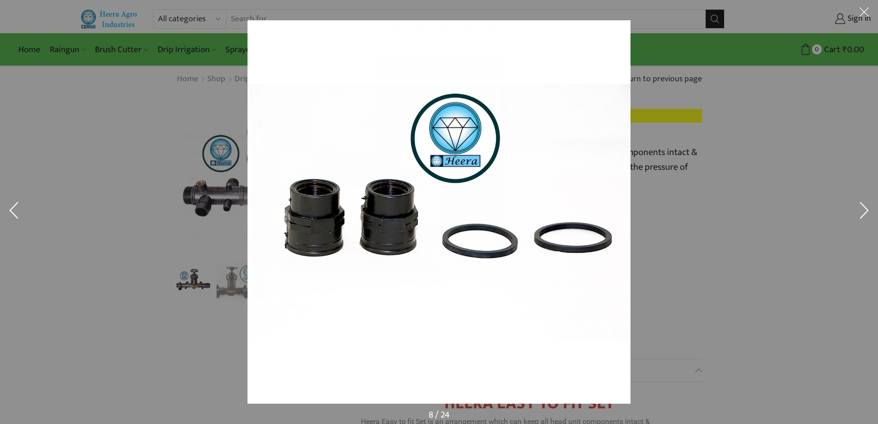
click at [865, 208] on button at bounding box center [865, 212] width 28 height 46
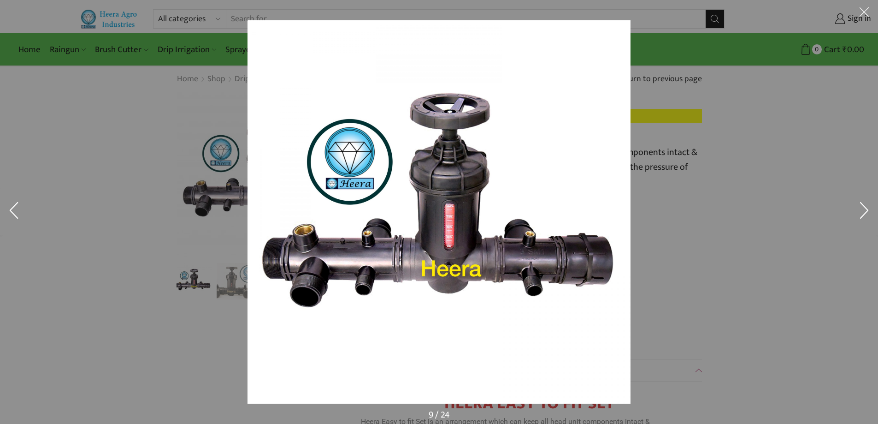
click at [865, 208] on button at bounding box center [865, 212] width 28 height 46
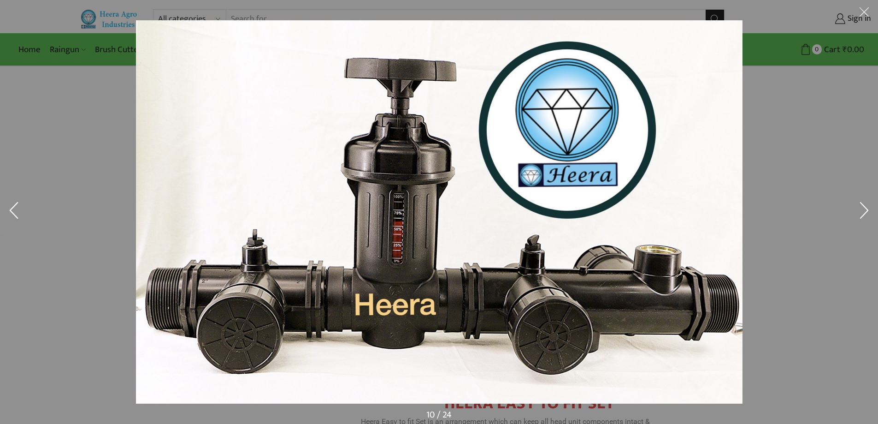
click at [865, 208] on button at bounding box center [865, 212] width 28 height 46
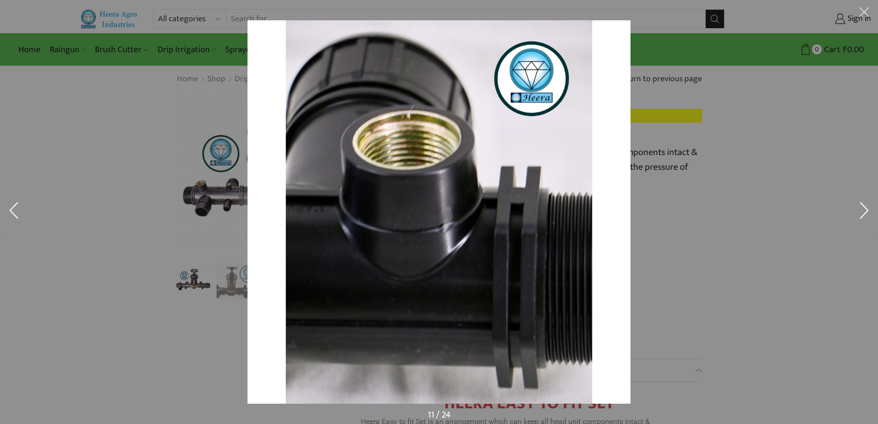
click at [865, 208] on button at bounding box center [865, 212] width 28 height 46
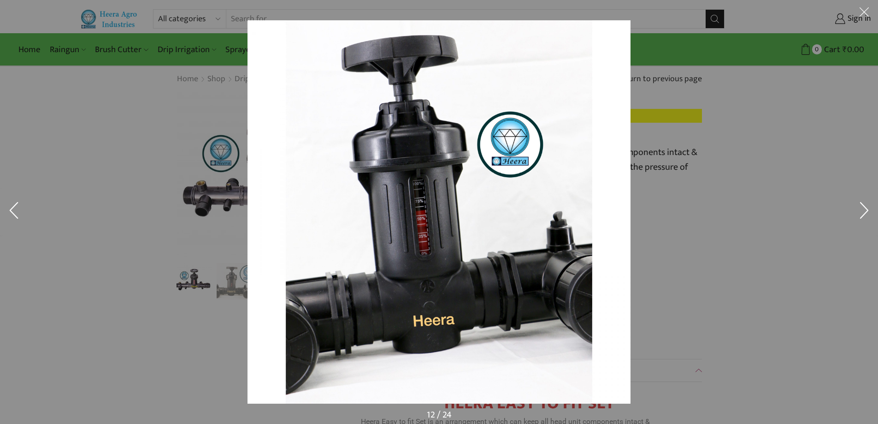
click at [865, 208] on button at bounding box center [865, 212] width 28 height 46
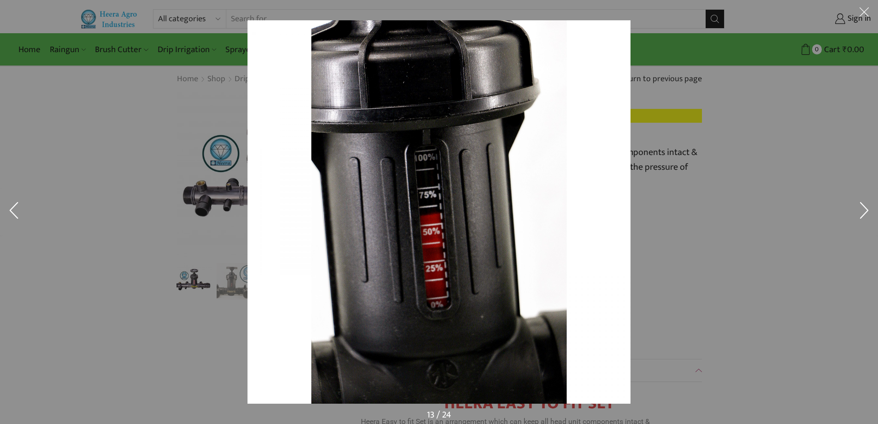
click at [865, 208] on button at bounding box center [865, 212] width 28 height 46
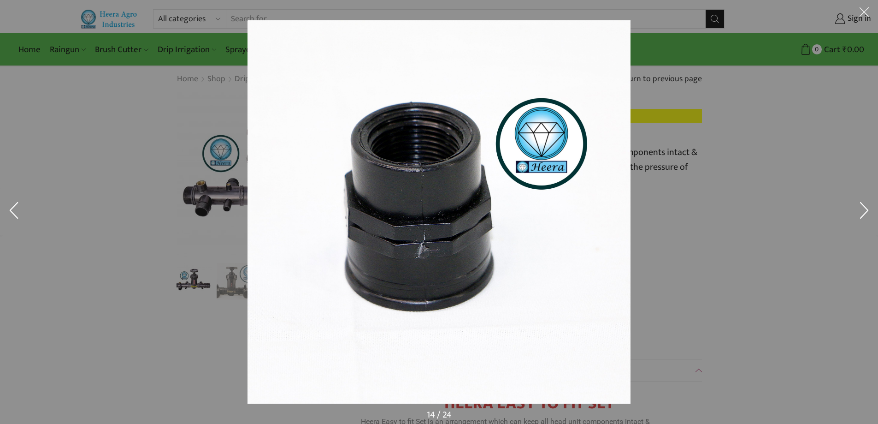
click at [866, 12] on button at bounding box center [865, 14] width 28 height 28
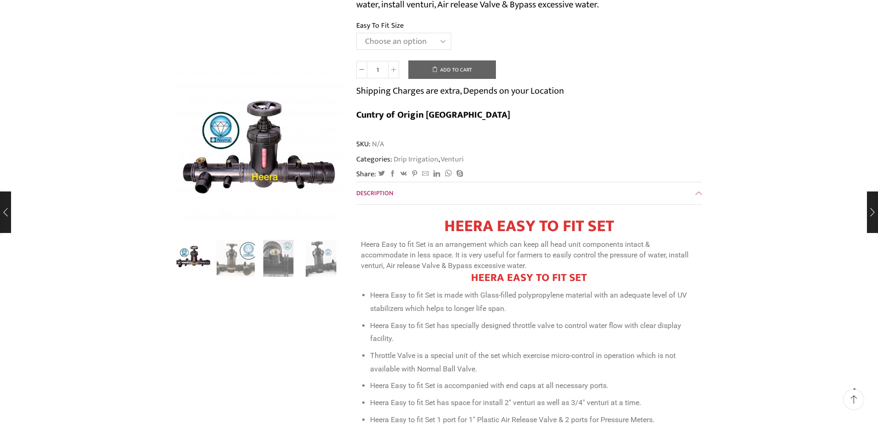
scroll to position [184, 0]
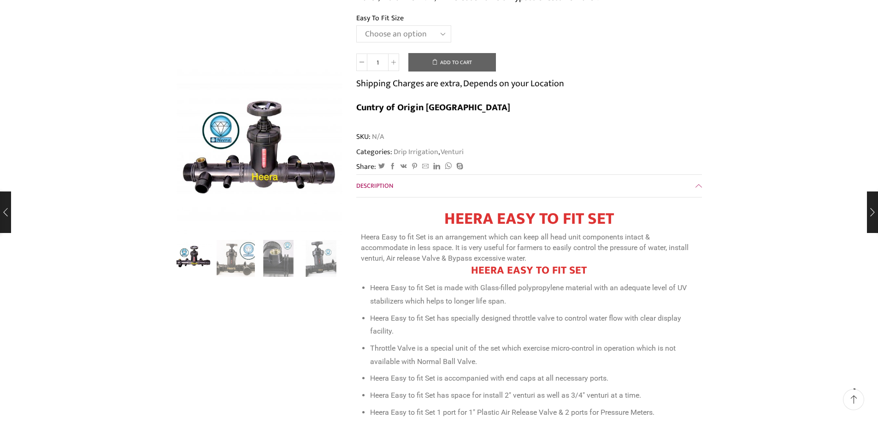
click at [438, 31] on select "Choose an option 2" Easy To Fit 2.5" Easy To Fit 3" Easy To Fit" at bounding box center [403, 33] width 95 height 17
click at [532, 32] on td "Choose an option 2" Easy To Fit 2.5" Easy To Fit 3" Easy To Fit Clear" at bounding box center [529, 37] width 346 height 25
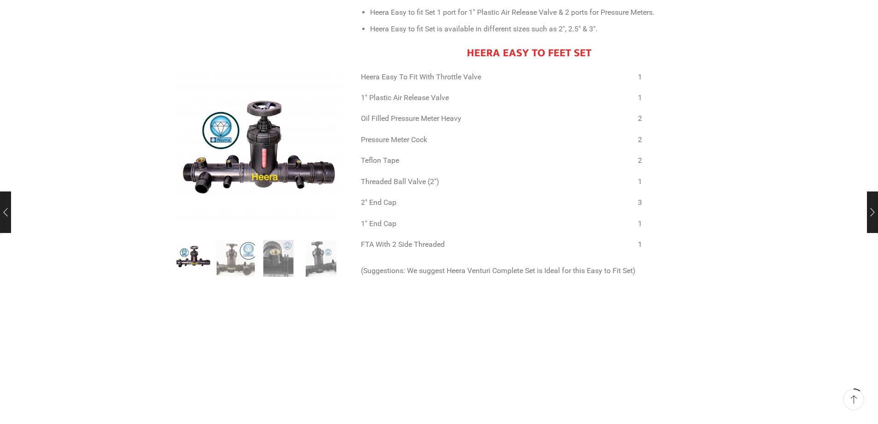
scroll to position [646, 0]
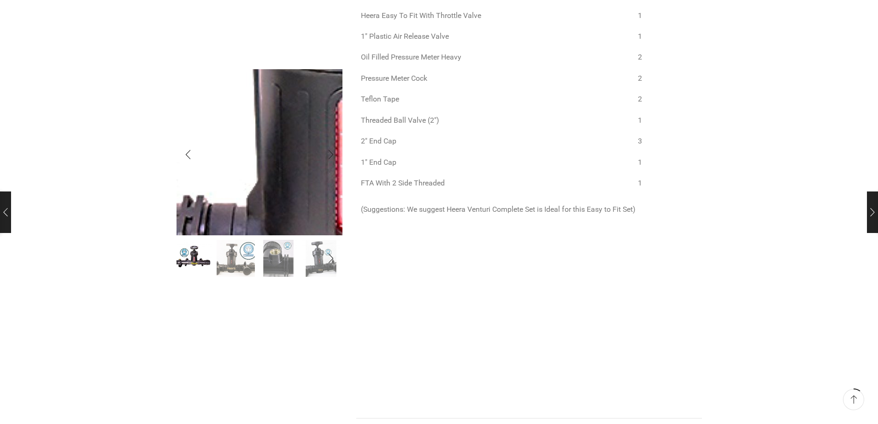
click at [249, 157] on img "1 / 8" at bounding box center [320, 124] width 1180 height 1180
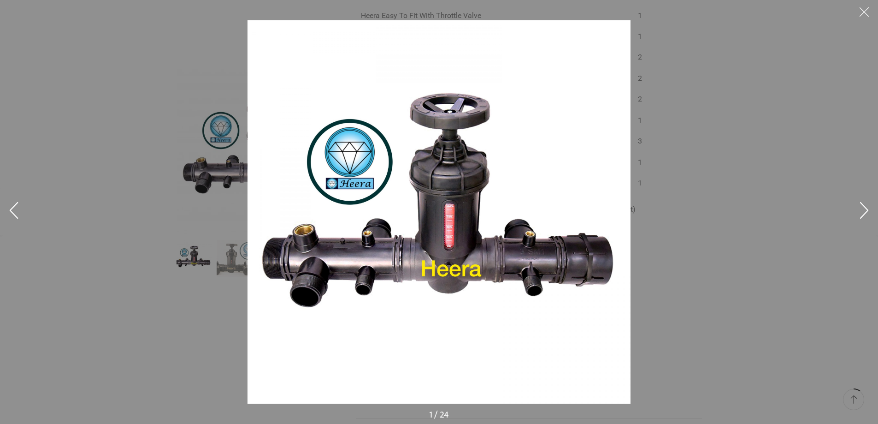
click at [866, 201] on button at bounding box center [865, 212] width 28 height 46
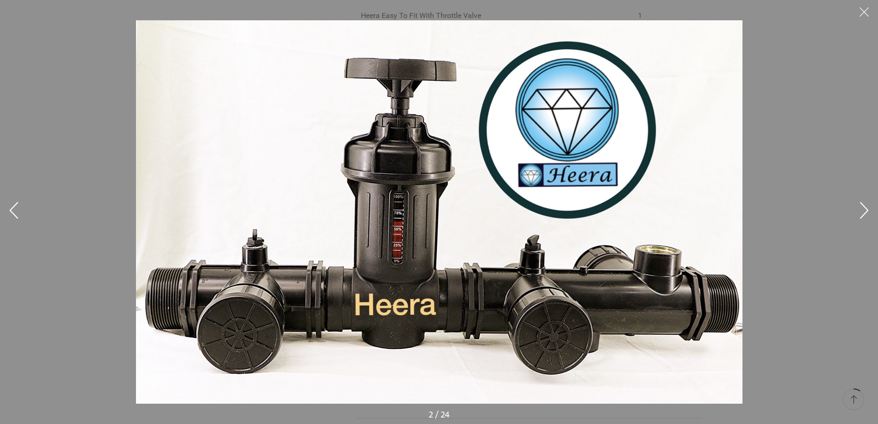
click at [866, 201] on button at bounding box center [865, 212] width 28 height 46
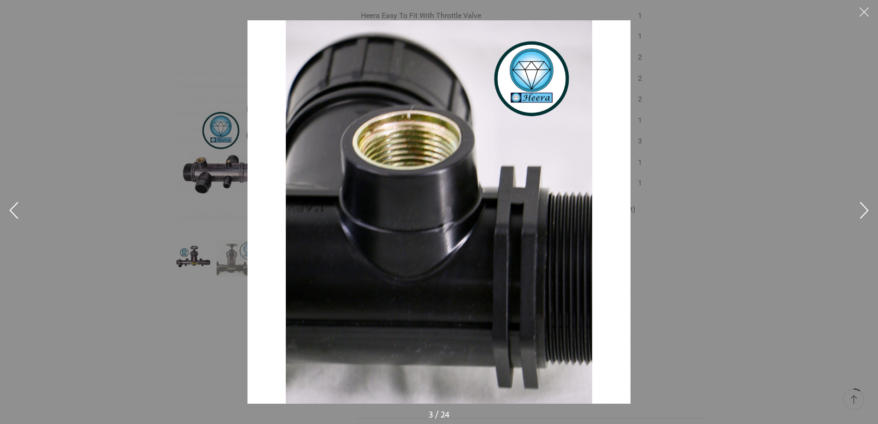
click at [866, 201] on button at bounding box center [865, 212] width 28 height 46
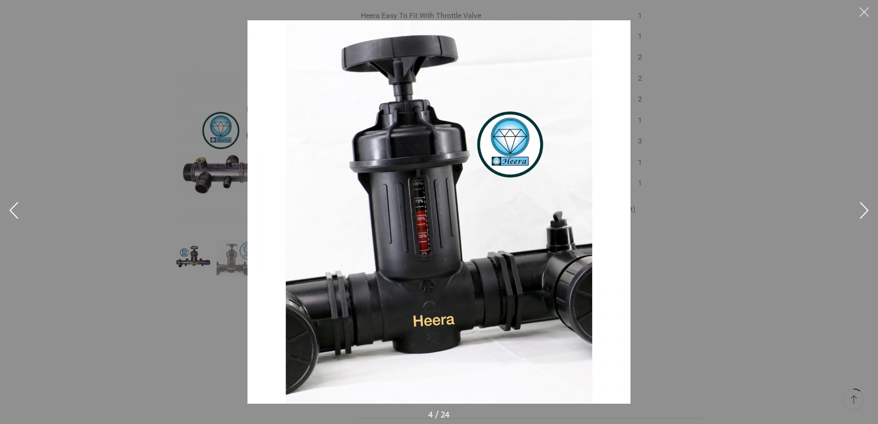
click at [866, 201] on button at bounding box center [865, 212] width 28 height 46
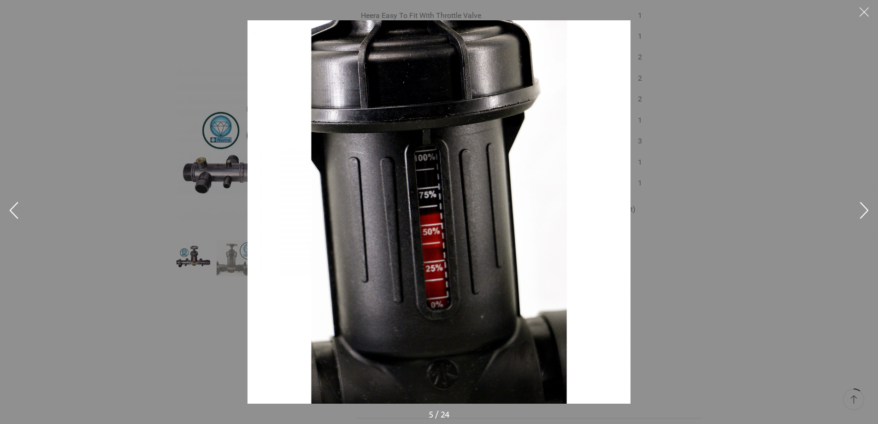
click at [866, 201] on button at bounding box center [865, 212] width 28 height 46
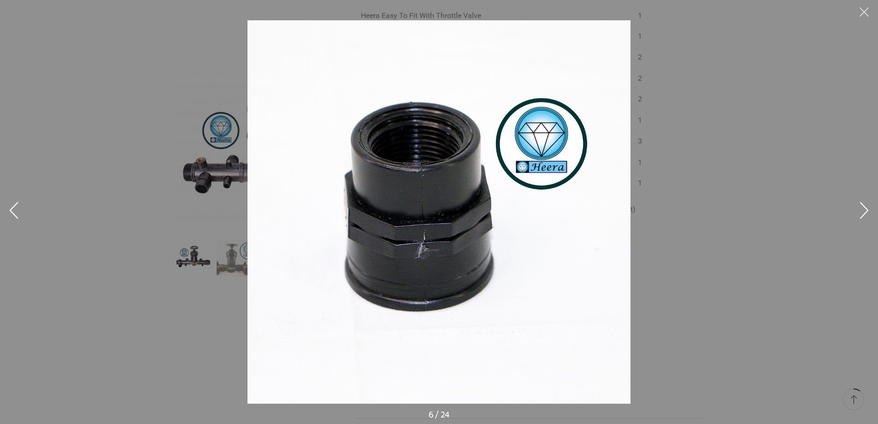
click at [866, 201] on button at bounding box center [865, 212] width 28 height 46
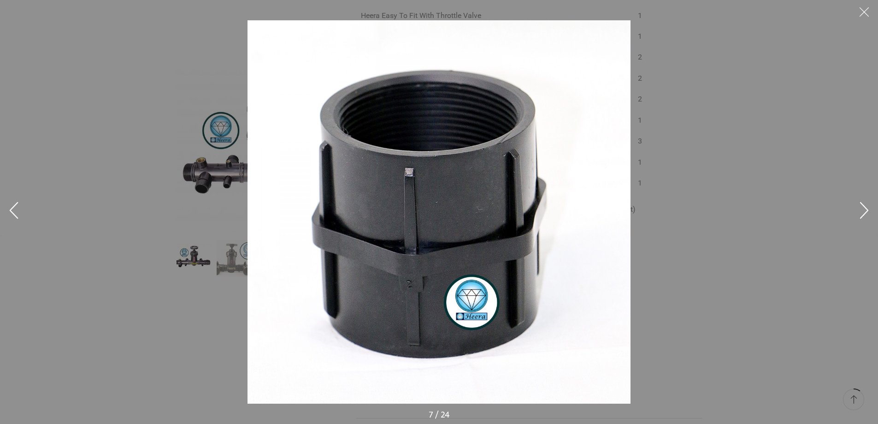
click at [866, 201] on button at bounding box center [865, 212] width 28 height 46
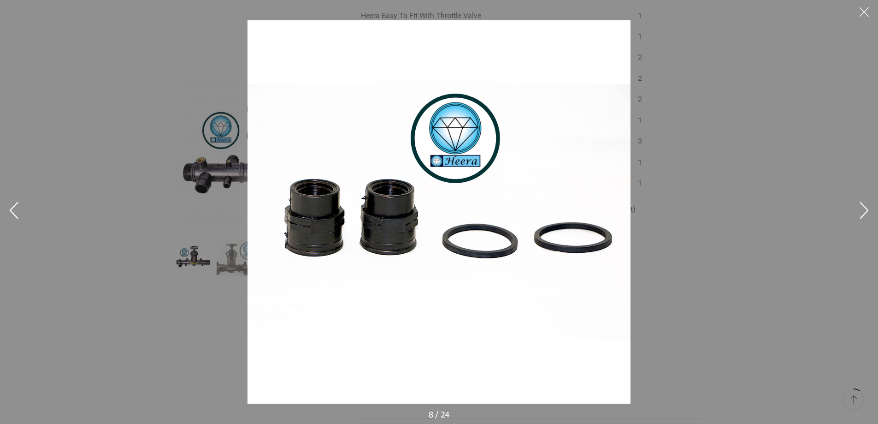
click at [866, 201] on button at bounding box center [865, 212] width 28 height 46
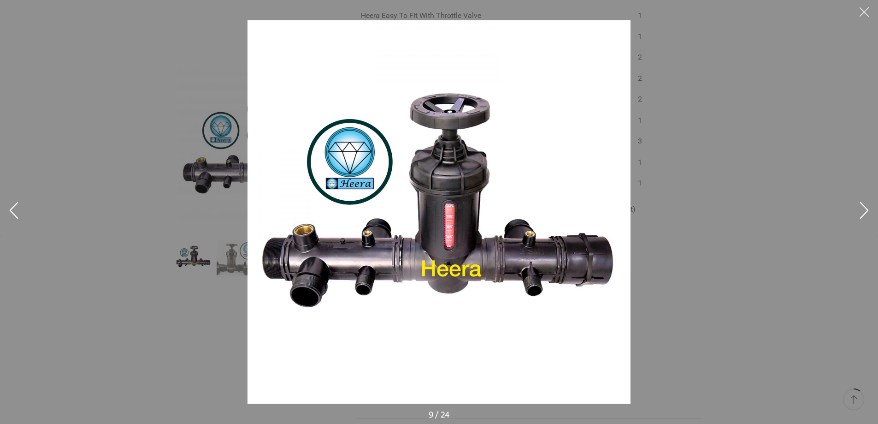
click at [866, 201] on button at bounding box center [865, 212] width 28 height 46
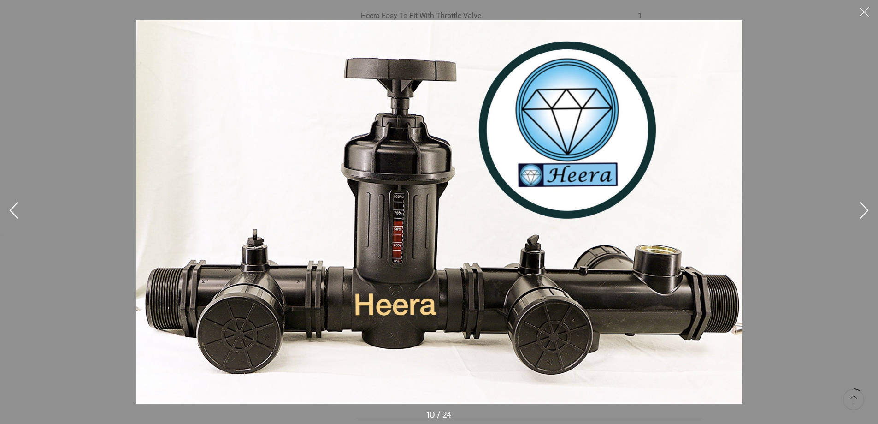
click at [866, 201] on button at bounding box center [865, 212] width 28 height 46
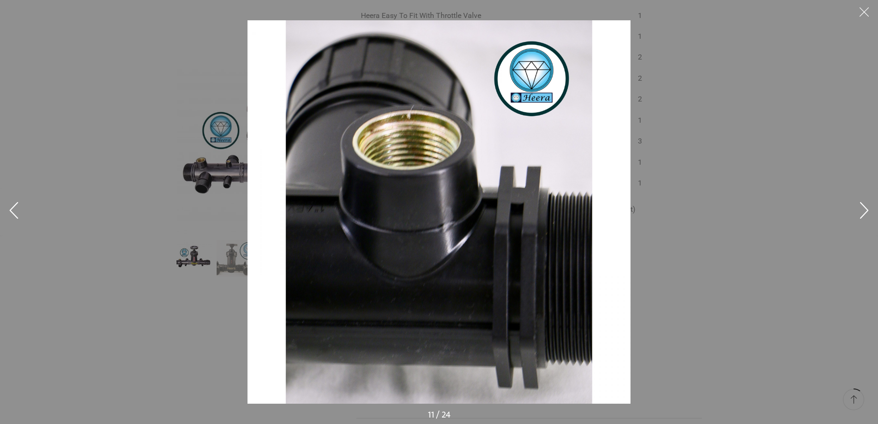
click at [866, 201] on button at bounding box center [865, 212] width 28 height 46
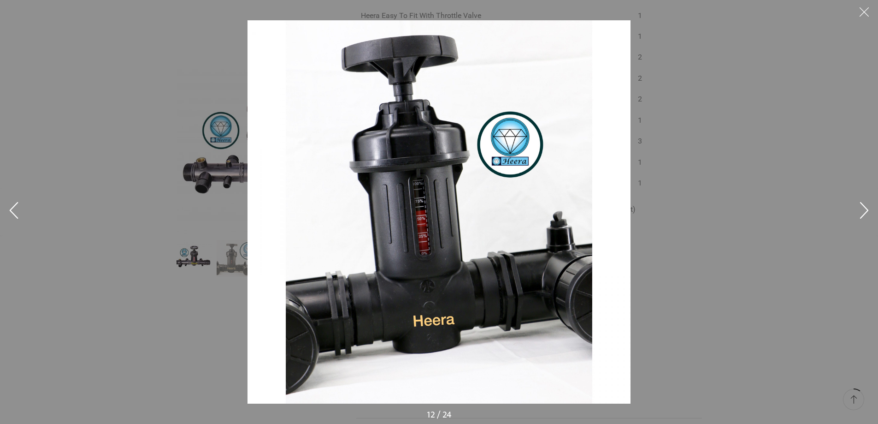
click at [866, 201] on button at bounding box center [865, 212] width 28 height 46
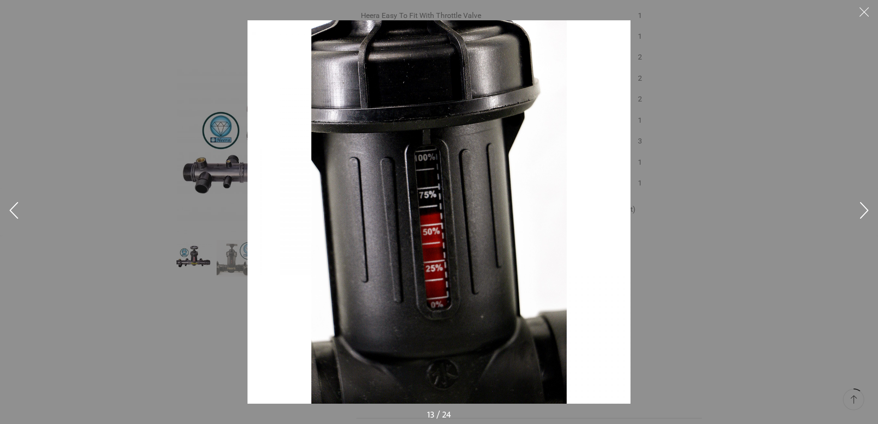
click at [866, 201] on button at bounding box center [865, 212] width 28 height 46
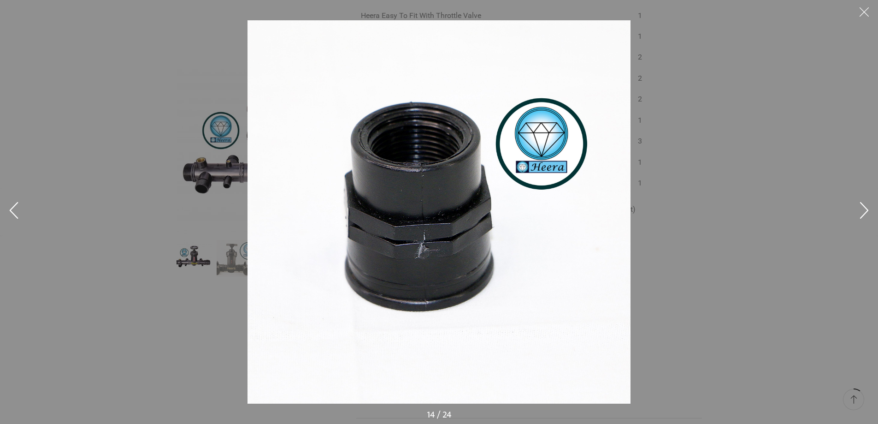
click at [866, 201] on button at bounding box center [865, 212] width 28 height 46
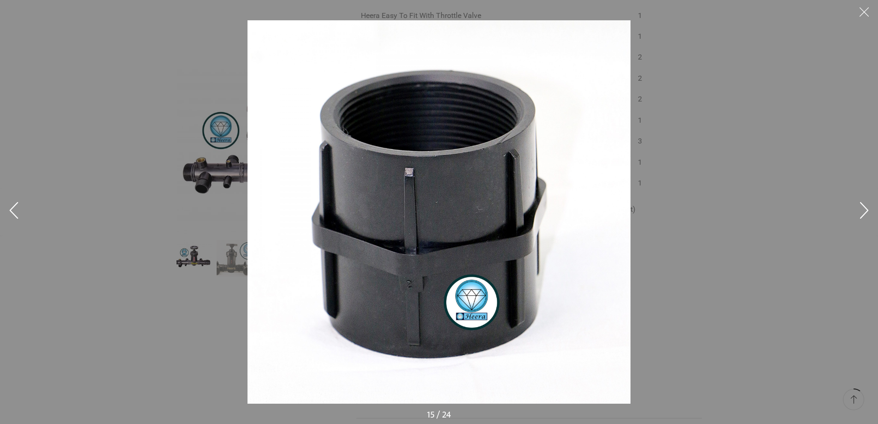
click at [866, 201] on button at bounding box center [865, 212] width 28 height 46
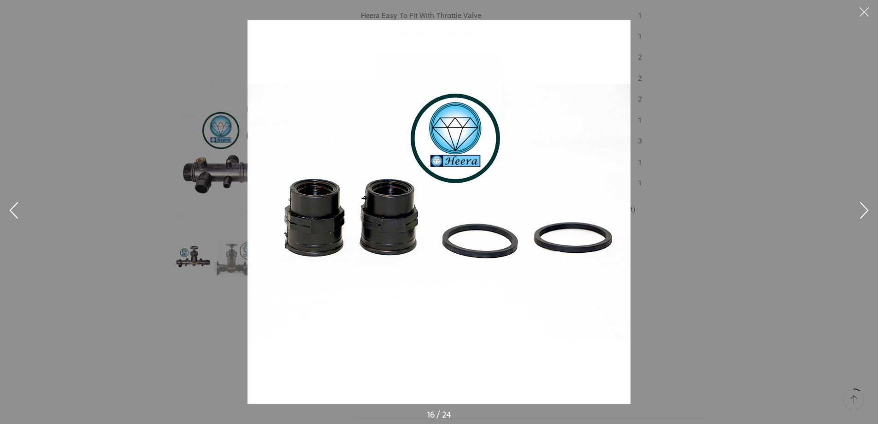
click at [866, 201] on button at bounding box center [865, 212] width 28 height 46
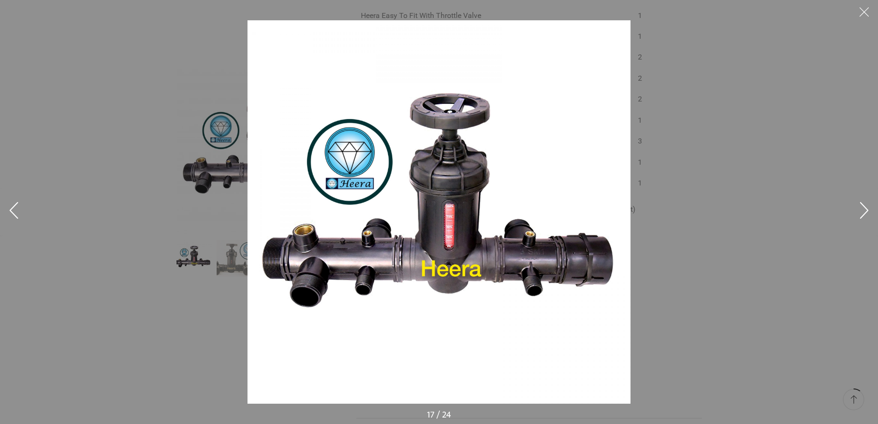
click at [866, 201] on button at bounding box center [865, 212] width 28 height 46
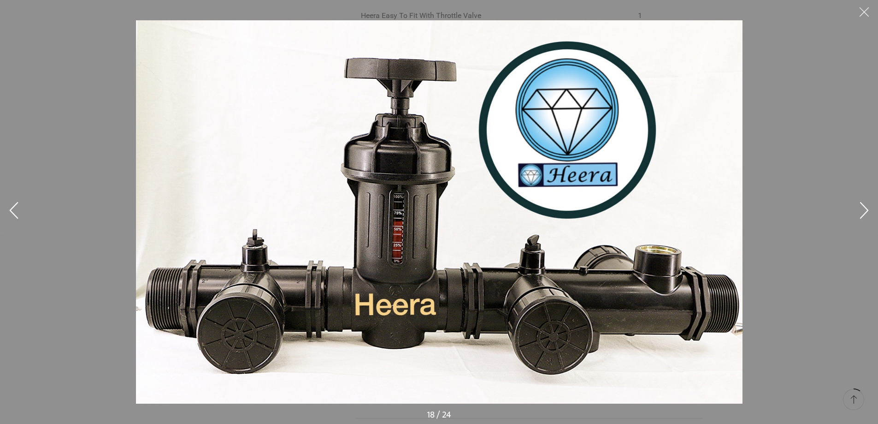
click at [866, 201] on button at bounding box center [865, 212] width 28 height 46
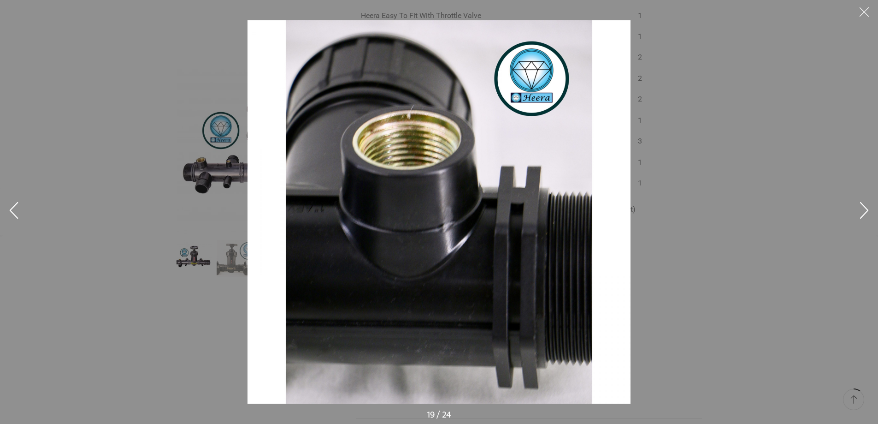
click at [863, 7] on button at bounding box center [865, 14] width 28 height 28
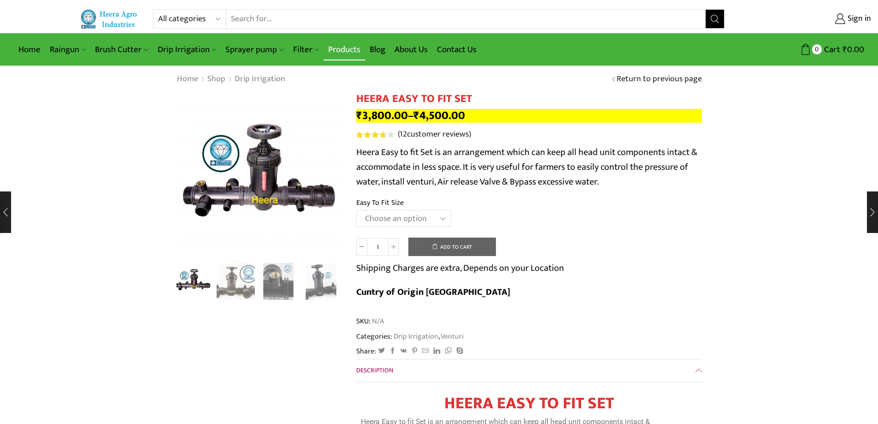
click at [346, 47] on link "Products" at bounding box center [345, 50] width 42 height 22
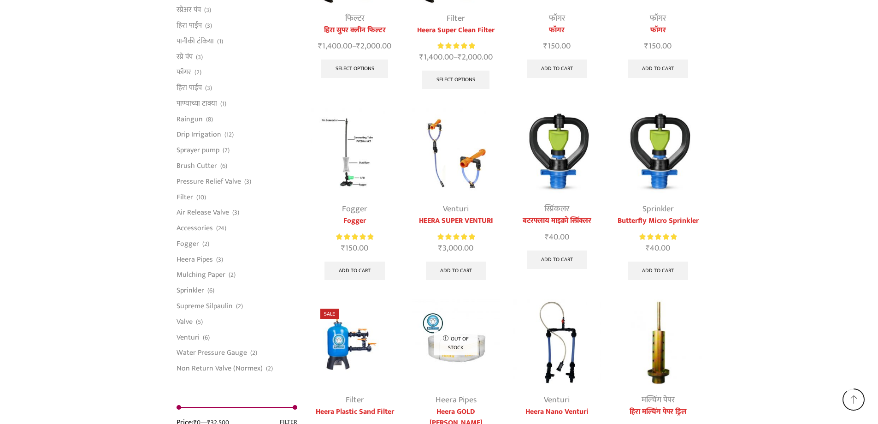
scroll to position [2300, 0]
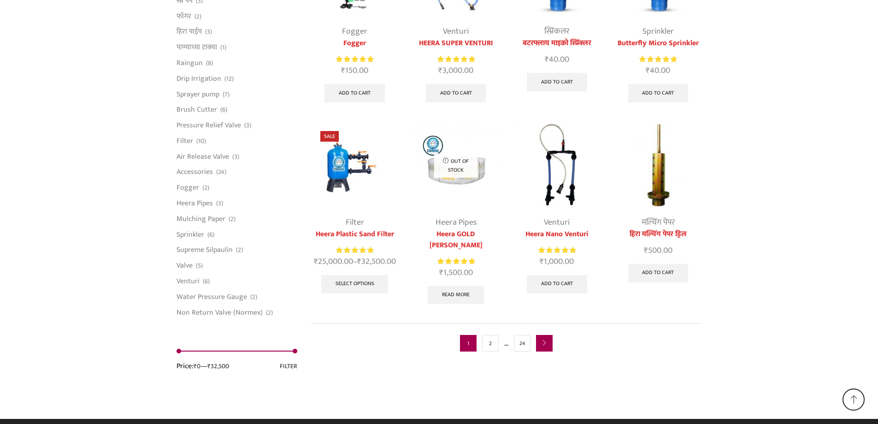
click at [543, 340] on icon "next" at bounding box center [545, 343] width 6 height 6
click at [544, 340] on icon "next" at bounding box center [545, 343] width 6 height 6
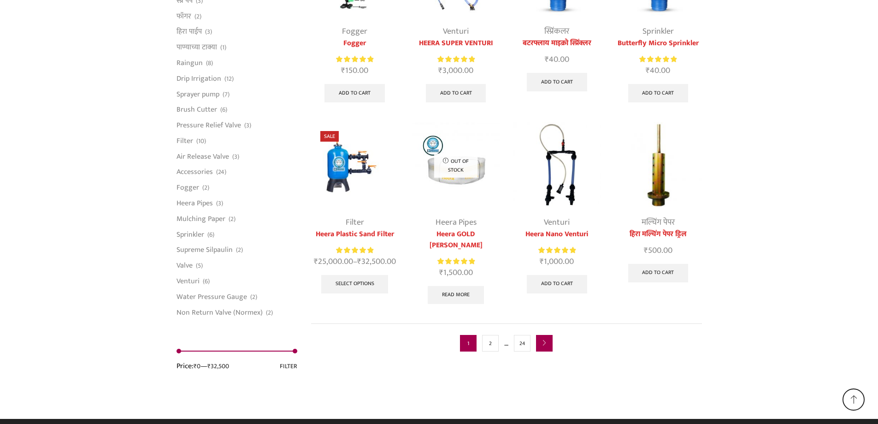
click at [544, 340] on icon "next" at bounding box center [545, 343] width 6 height 6
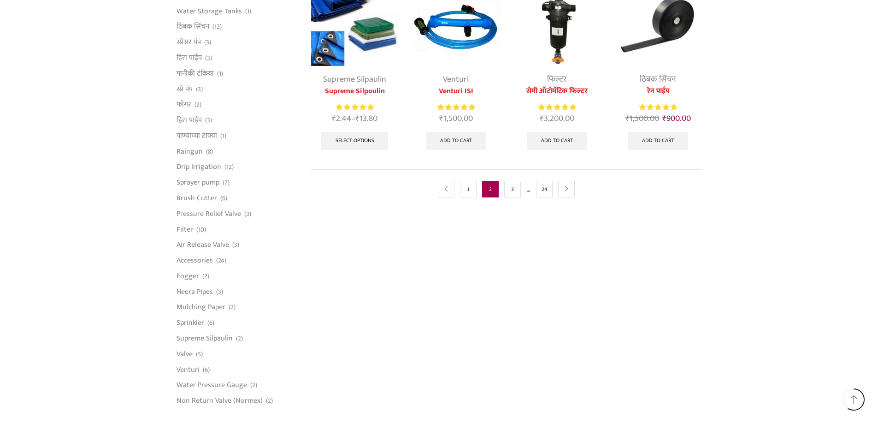
scroll to position [385, 0]
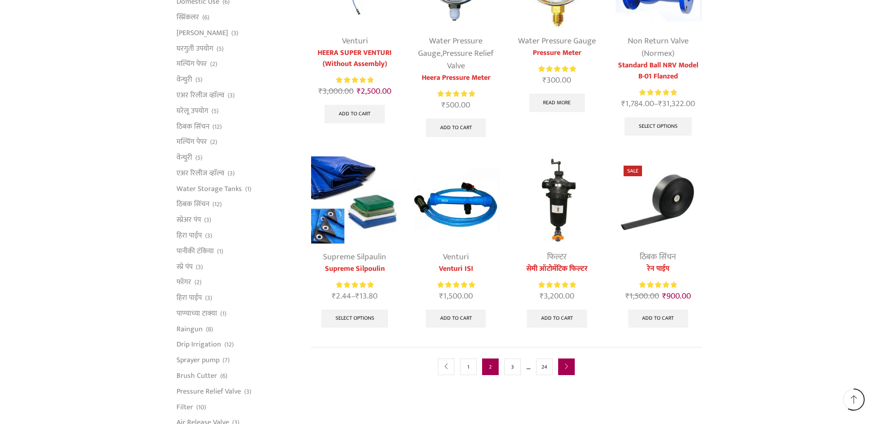
click at [562, 360] on link "next" at bounding box center [566, 366] width 17 height 17
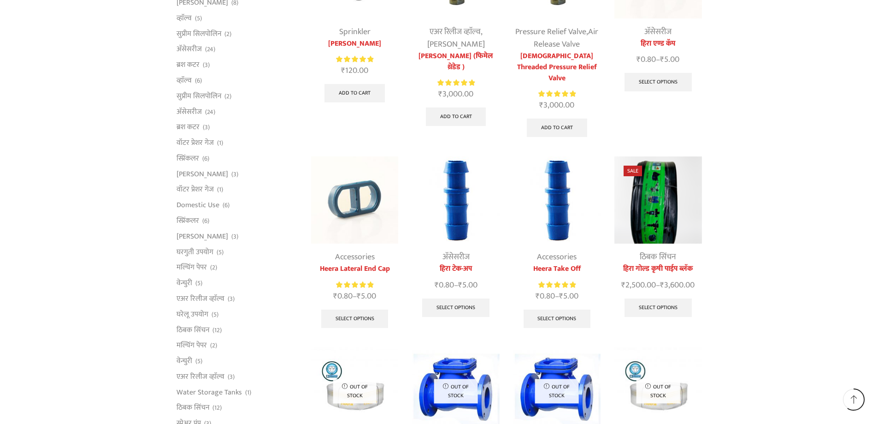
scroll to position [461, 0]
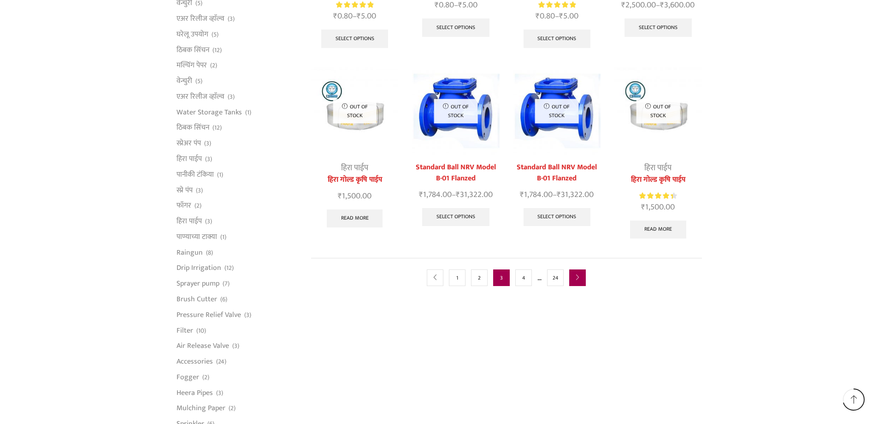
click at [582, 269] on link "next" at bounding box center [577, 277] width 17 height 17
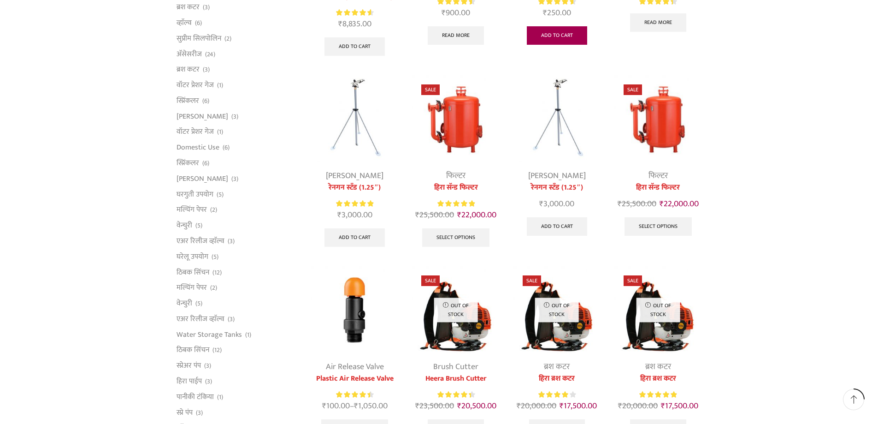
scroll to position [415, 0]
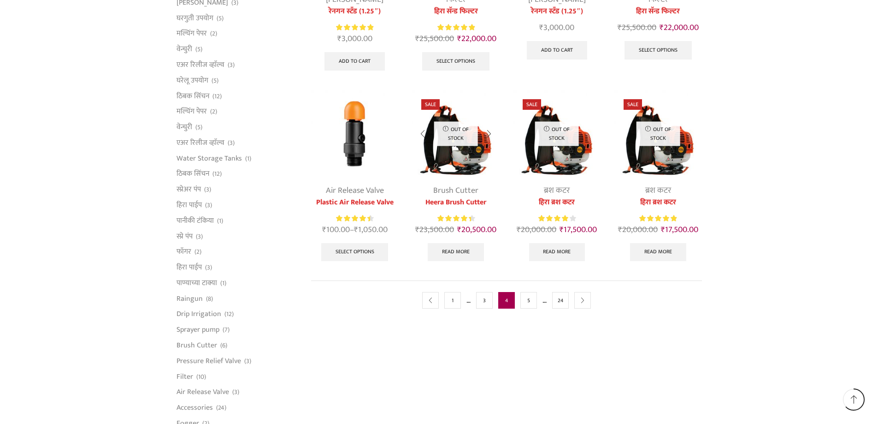
click at [466, 134] on p "Out of stock" at bounding box center [456, 133] width 44 height 24
click at [472, 164] on img at bounding box center [455, 133] width 87 height 87
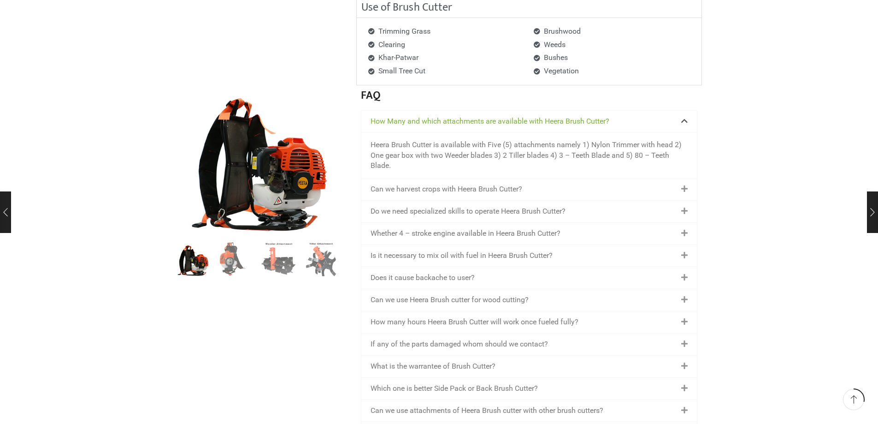
scroll to position [1337, 0]
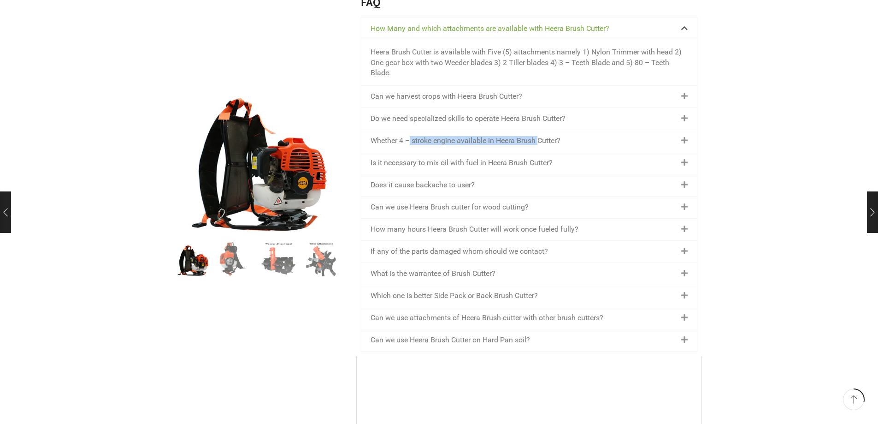
drag, startPoint x: 411, startPoint y: 136, endPoint x: 538, endPoint y: 145, distance: 127.1
click at [538, 145] on link "Whether 4 – stroke engine available in Heera Brush Cutter?" at bounding box center [466, 140] width 190 height 9
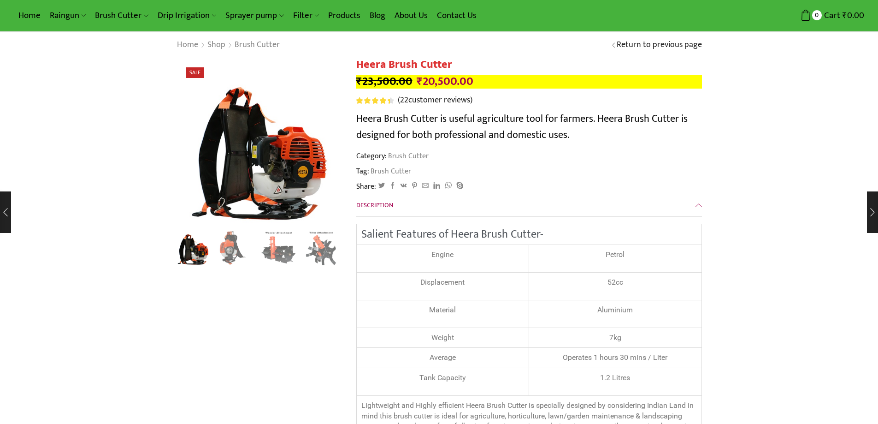
scroll to position [0, 0]
